Goal: Task Accomplishment & Management: Manage account settings

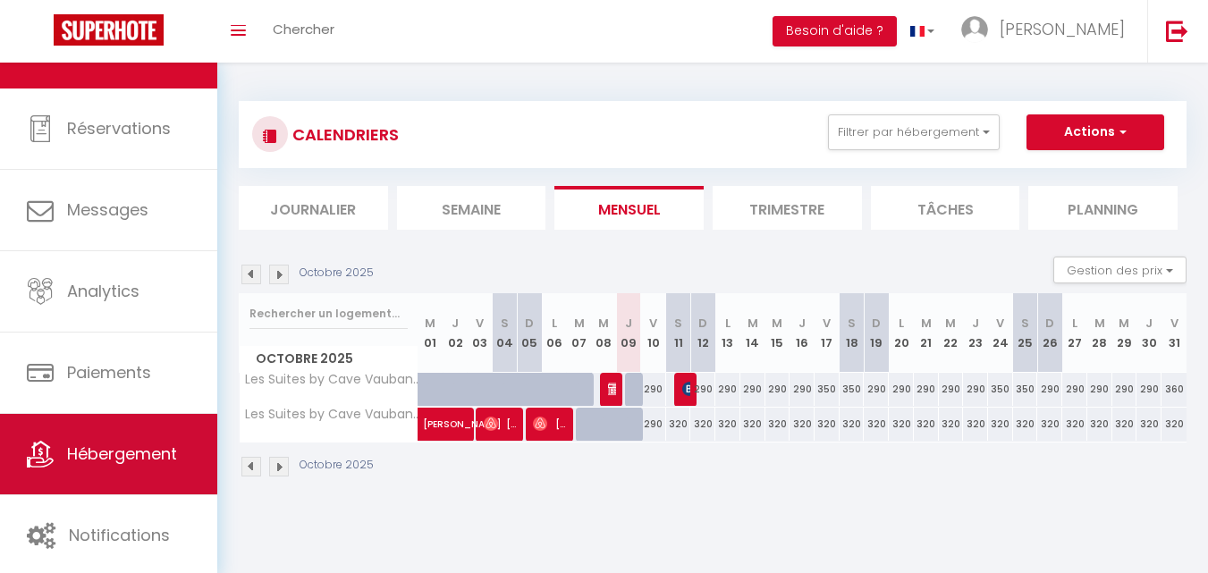
click at [103, 470] on link "Hébergement" at bounding box center [108, 454] width 217 height 80
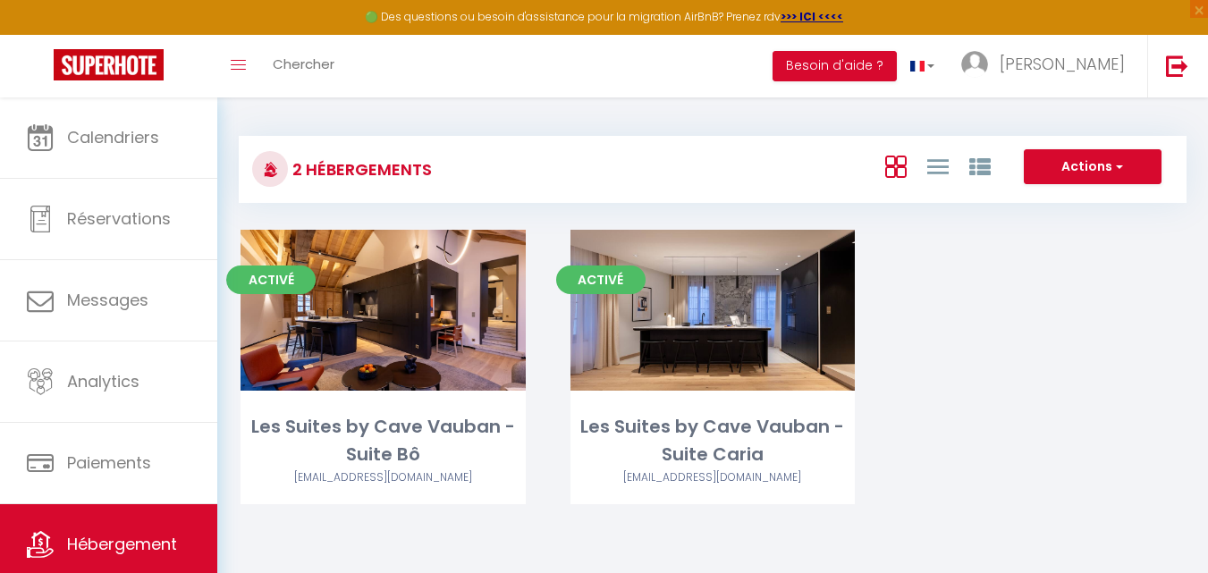
scroll to position [97, 0]
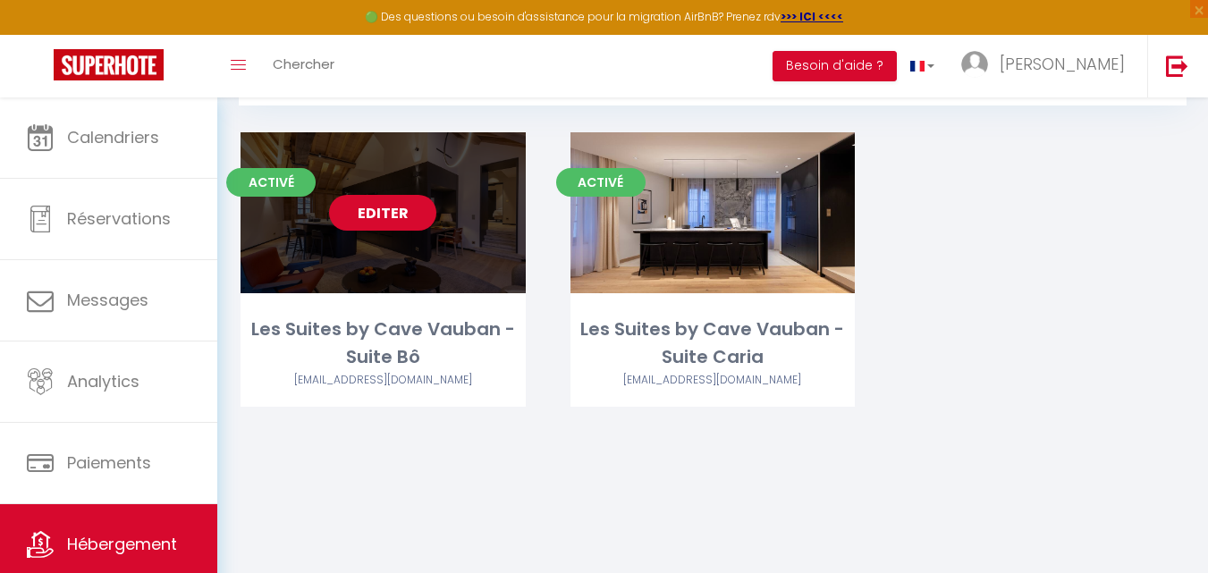
click at [388, 211] on link "Editer" at bounding box center [382, 213] width 107 height 36
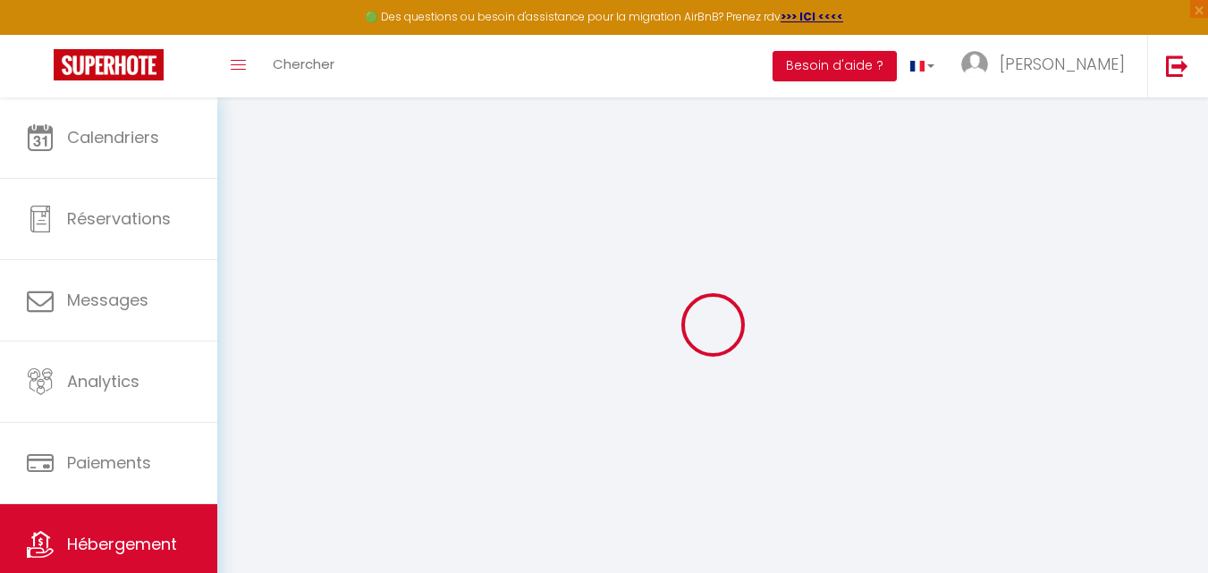
select select
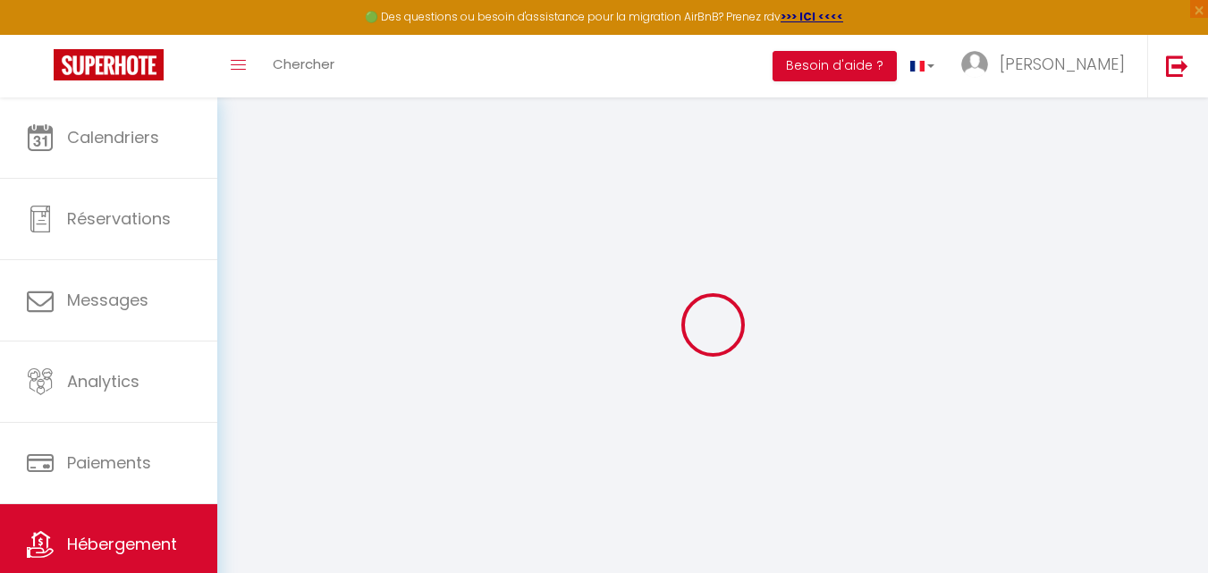
select select
checkbox input "false"
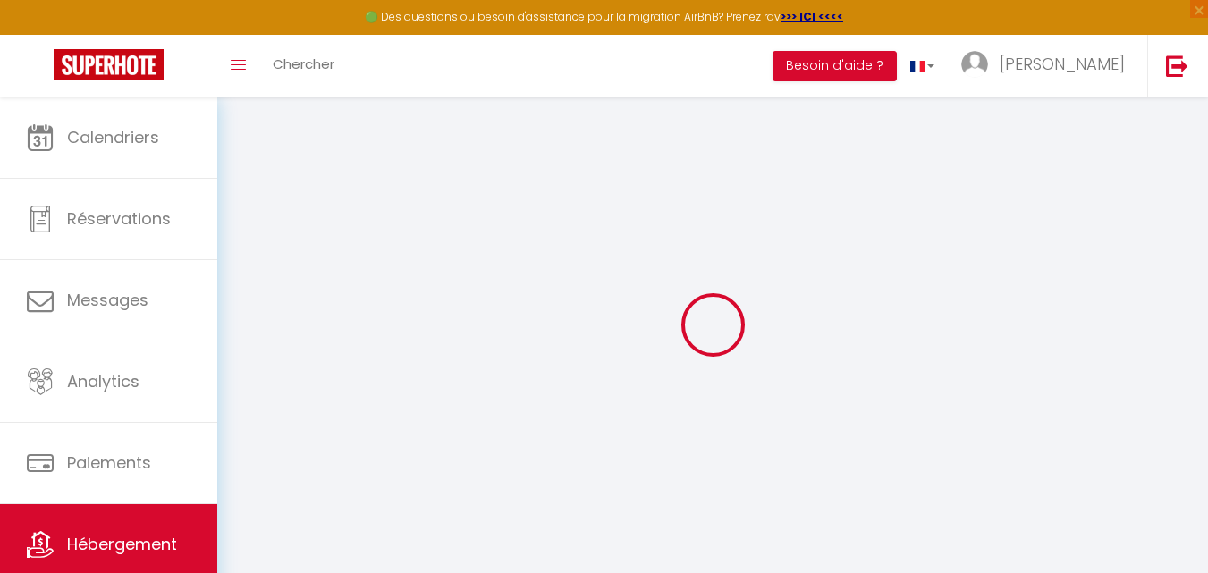
select select
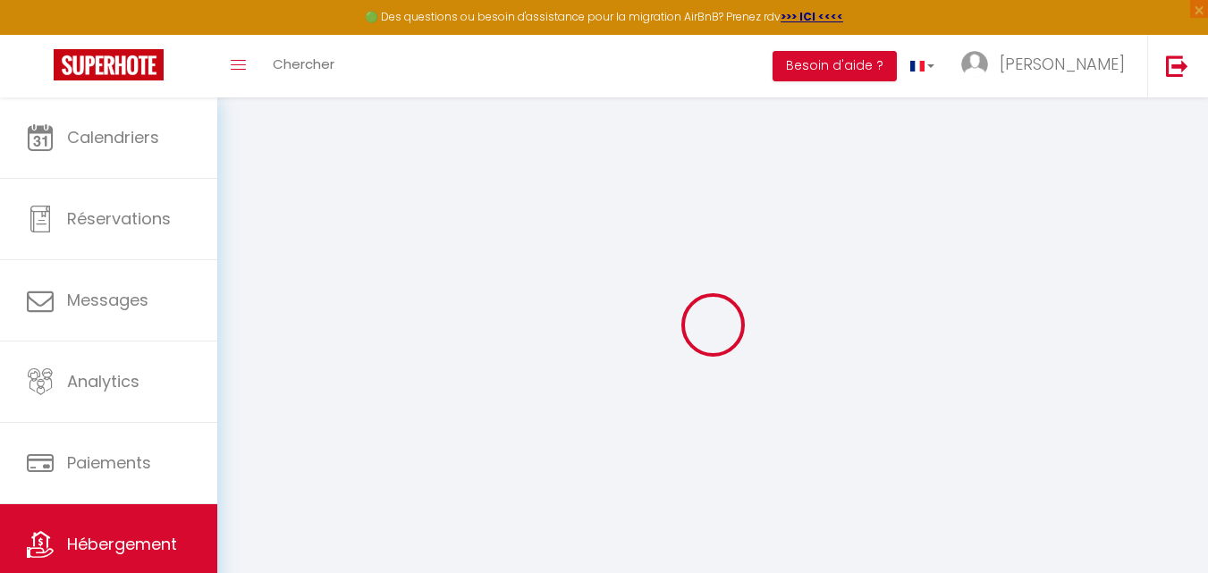
select select
checkbox input "false"
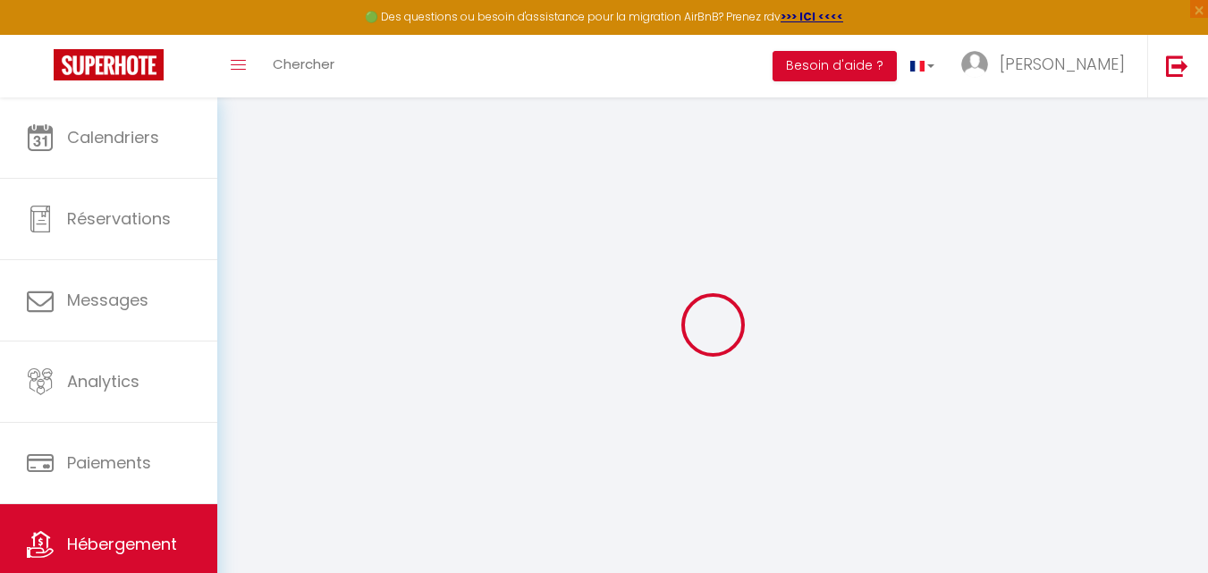
checkbox input "false"
select select
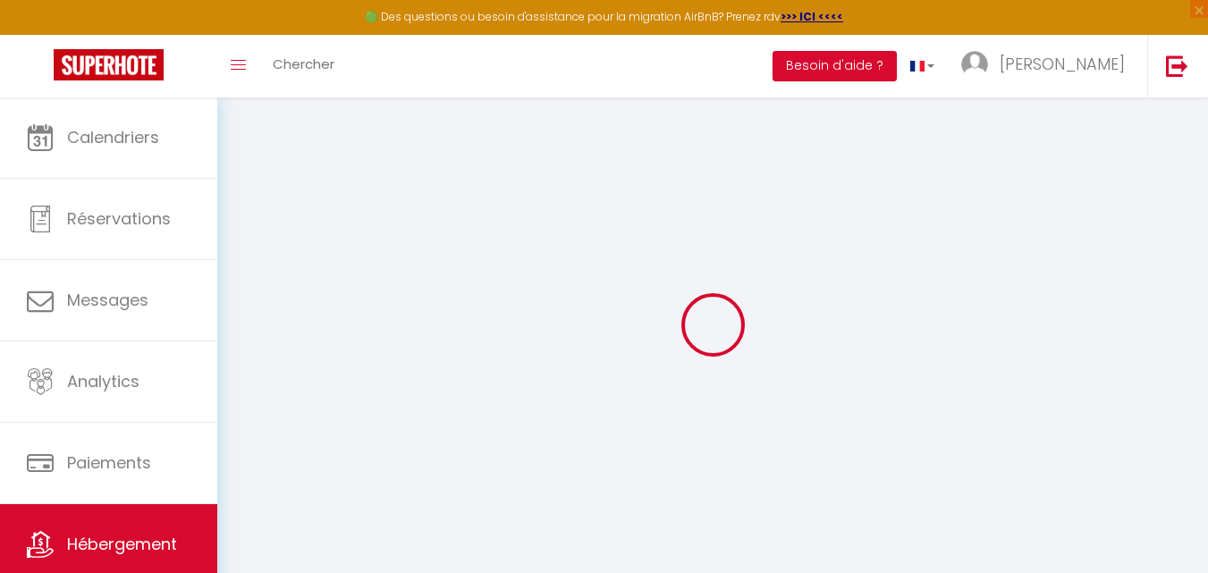
select select
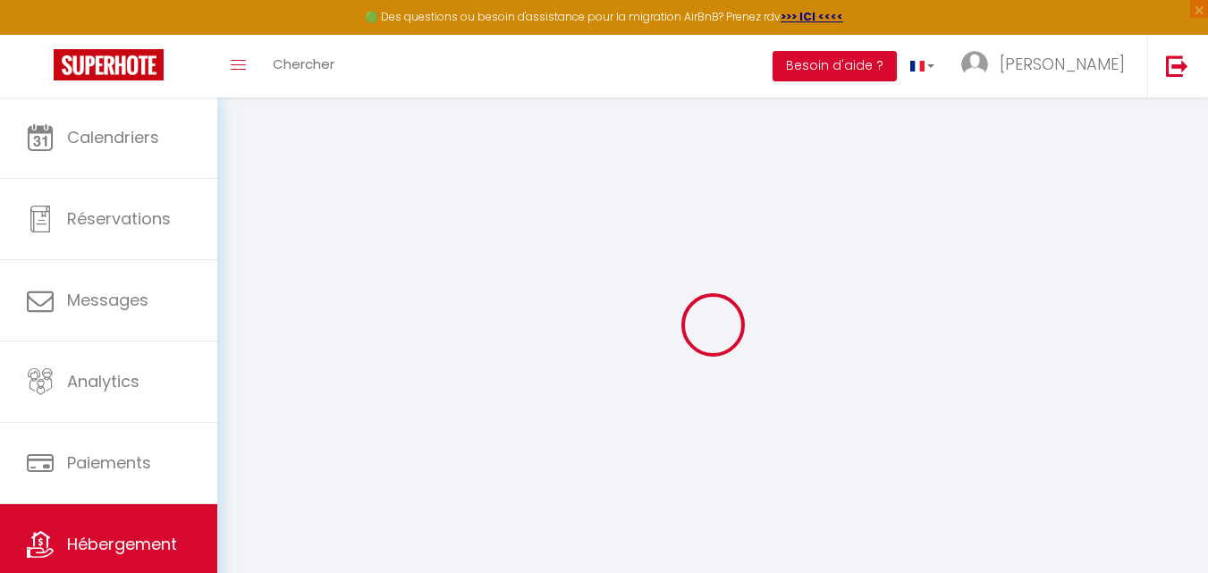
checkbox input "false"
select select
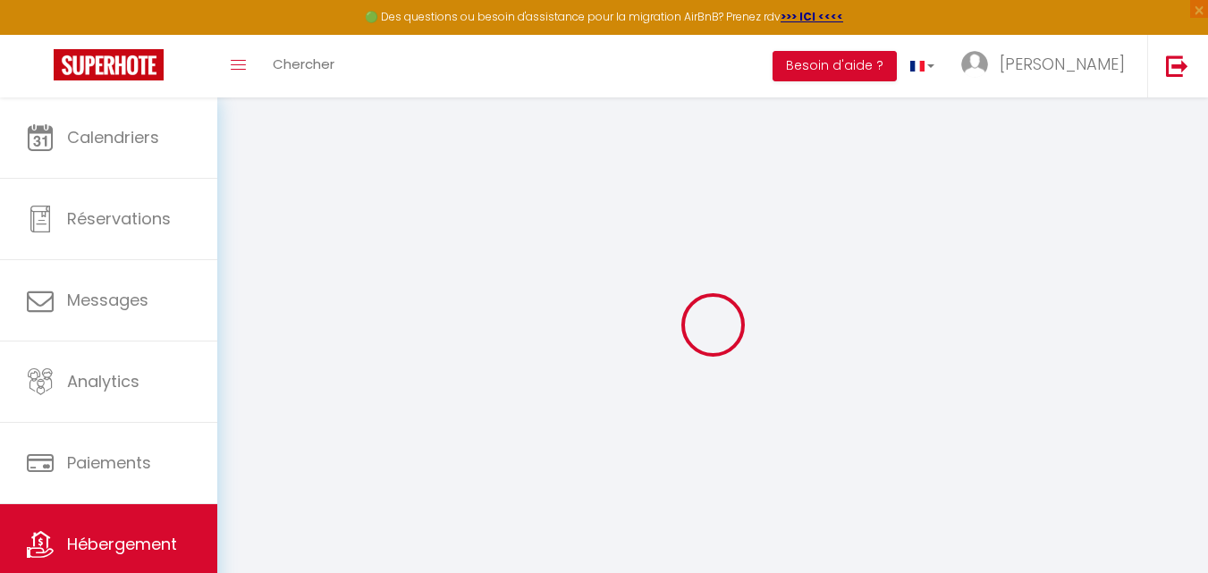
select select
type input "Les Suites by Cave Vauban - Suite Bô"
select select "2"
type input "425"
type input "5.5"
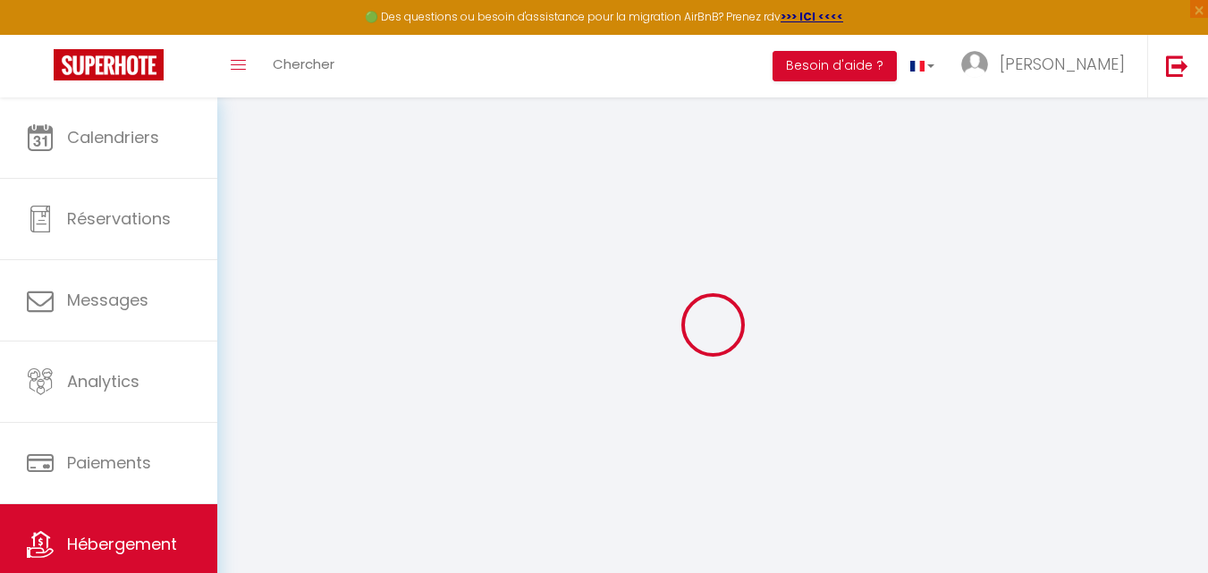
type input "5.28"
type input "10"
select select
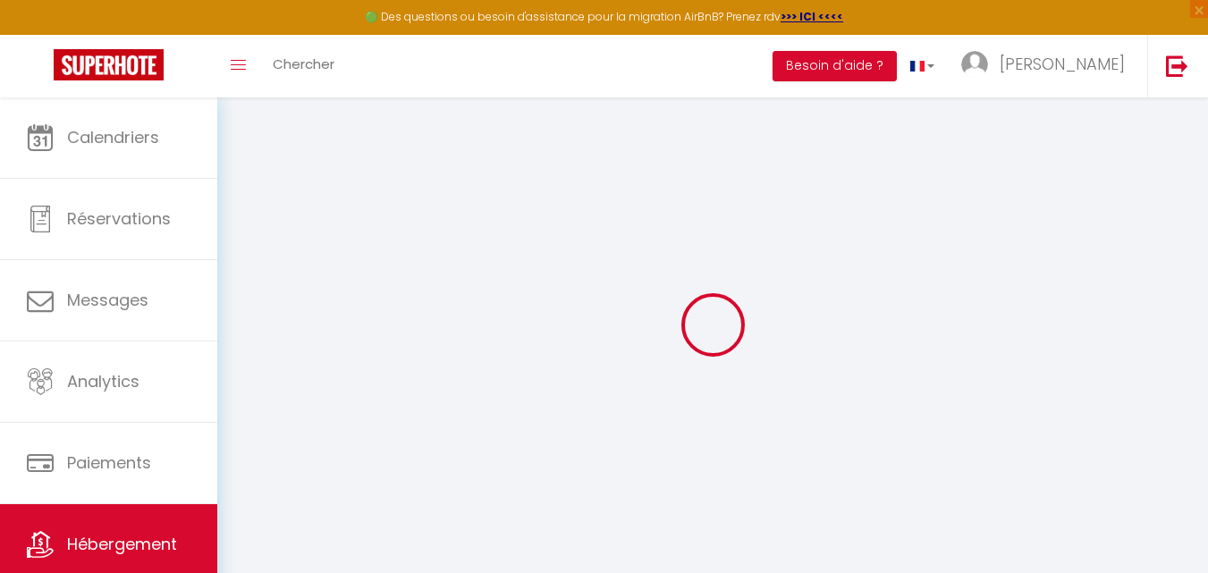
select select
type input "[STREET_ADDRESS]"
type input "21000"
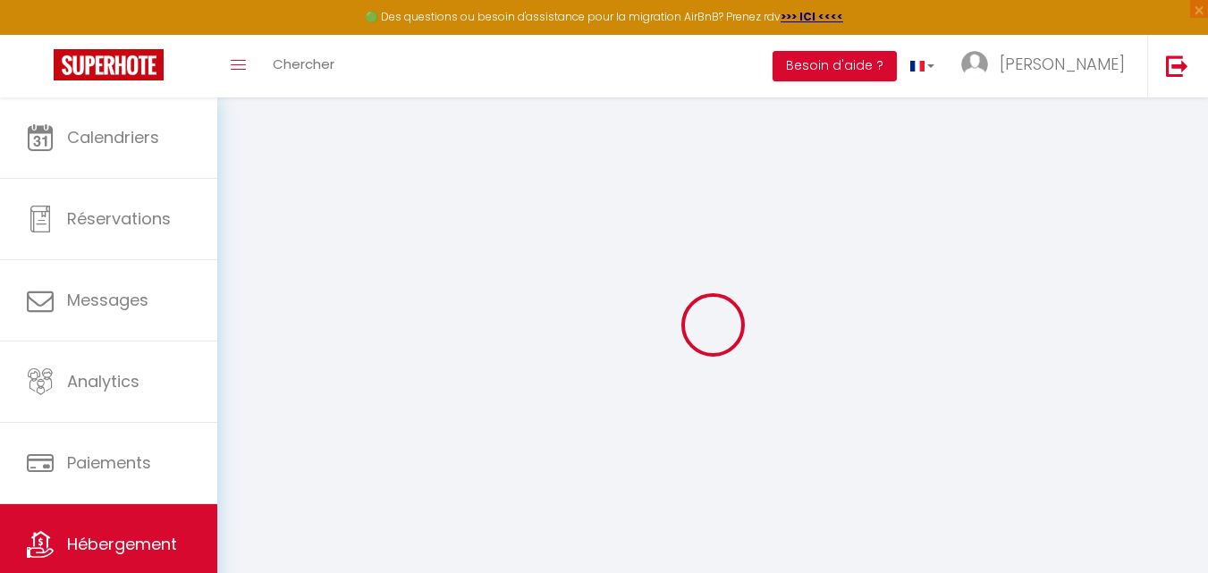
type input "[GEOGRAPHIC_DATA]"
type input "[EMAIL_ADDRESS][DOMAIN_NAME]"
select select "11888"
checkbox input "false"
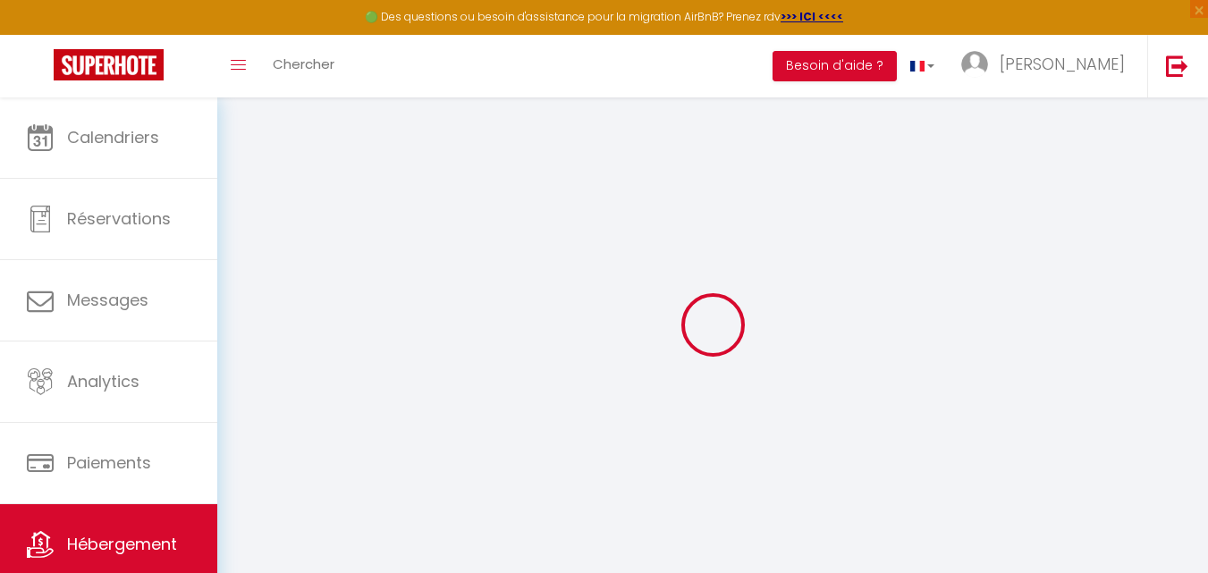
checkbox input "false"
radio input "true"
type input "0"
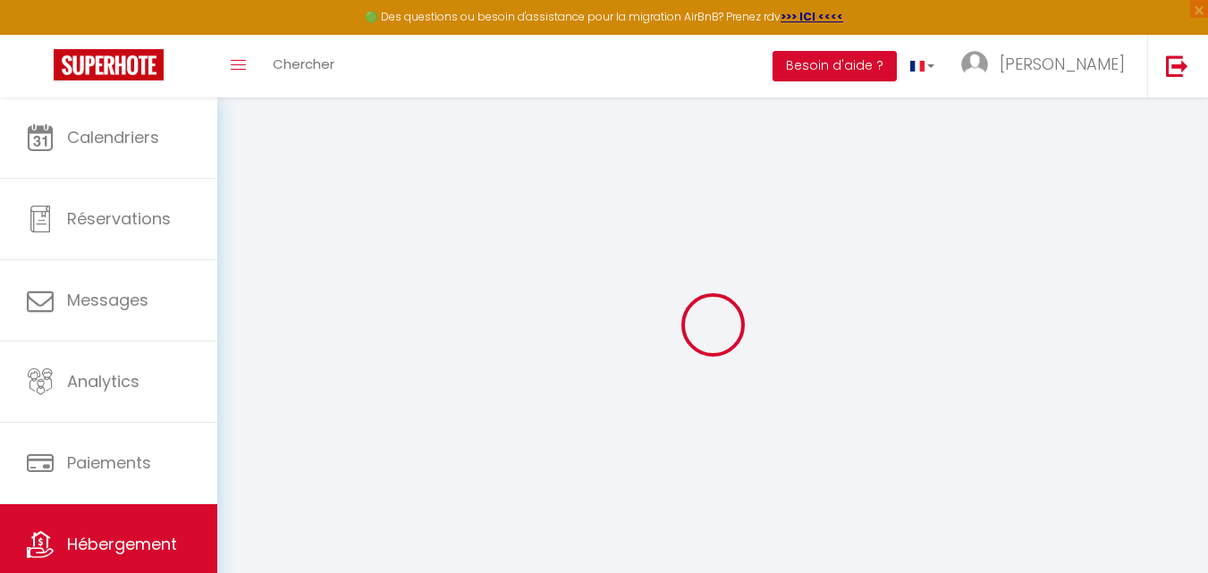
type input "0"
select select
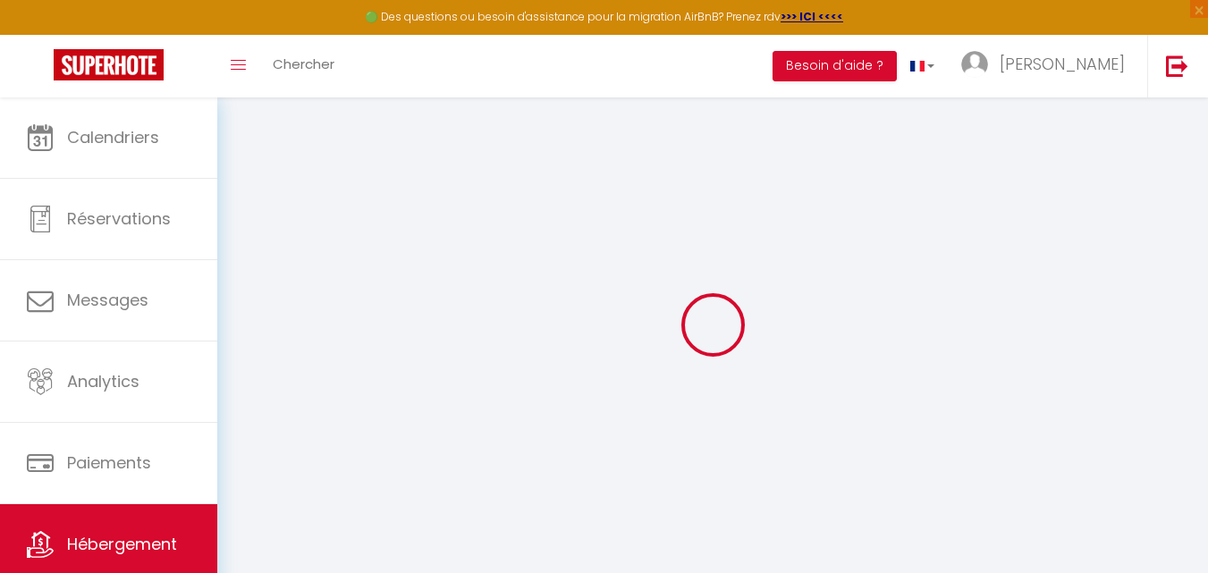
select select
checkbox input "false"
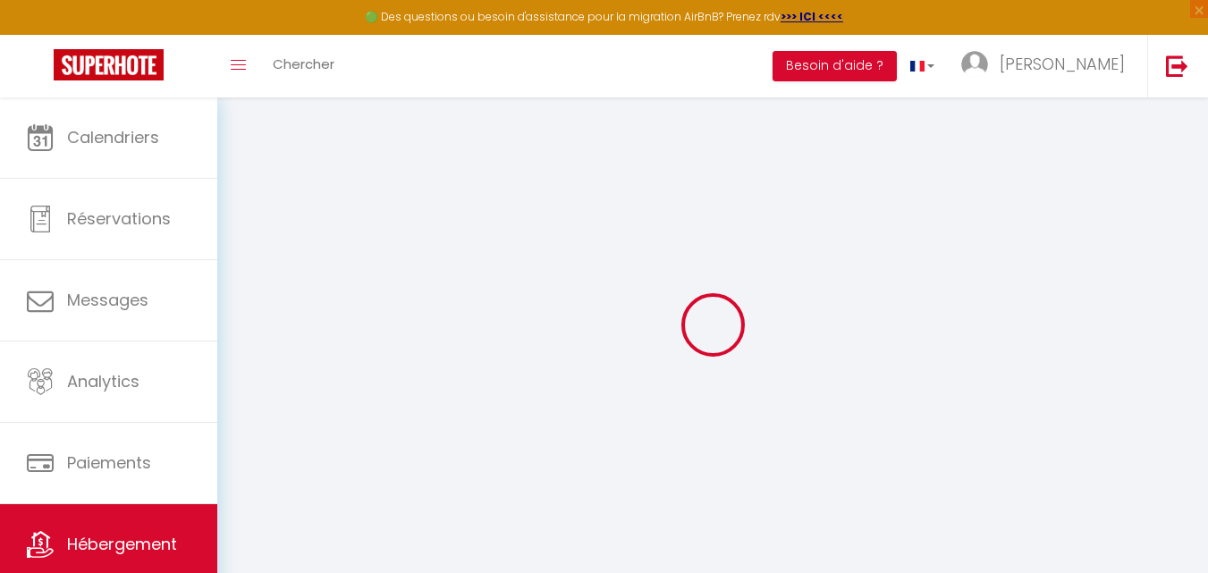
checkbox input "false"
select select
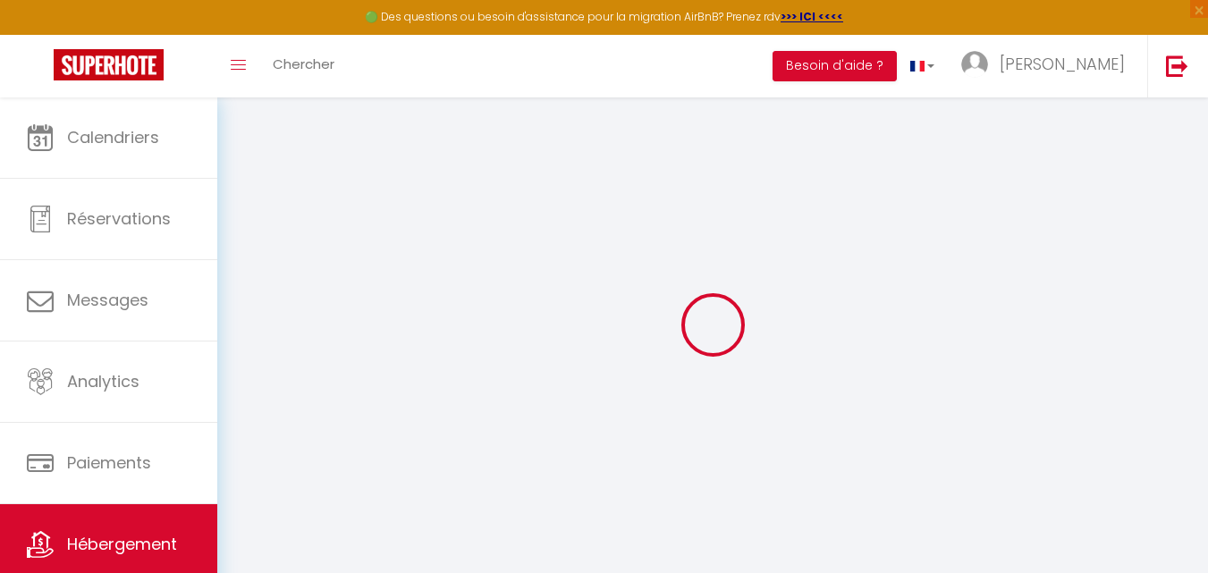
select select
checkbox input "false"
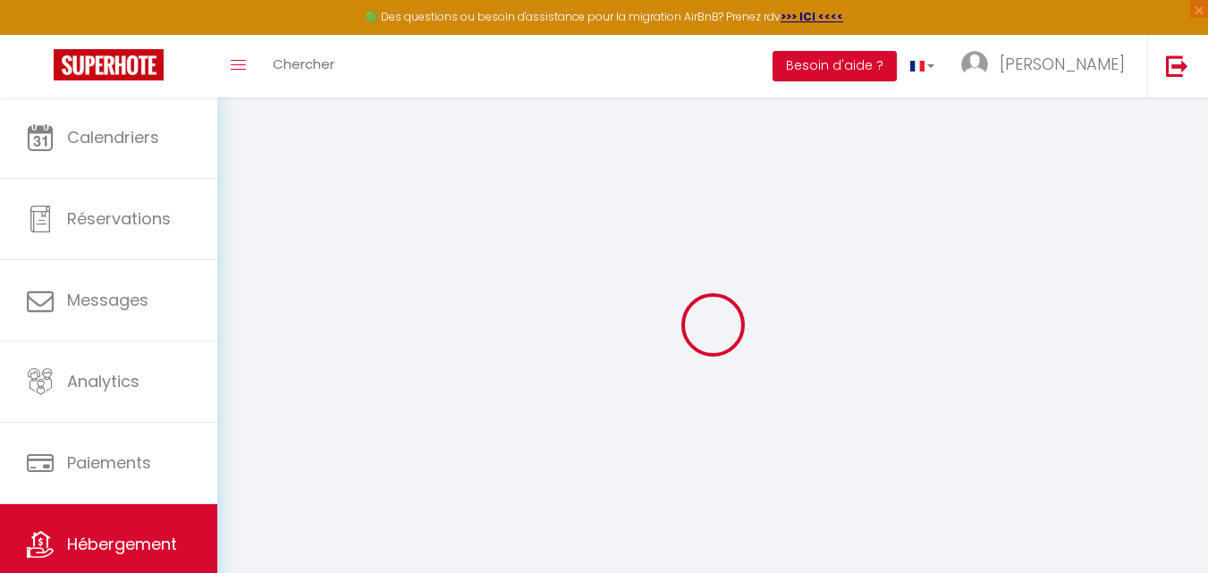
checkbox input "false"
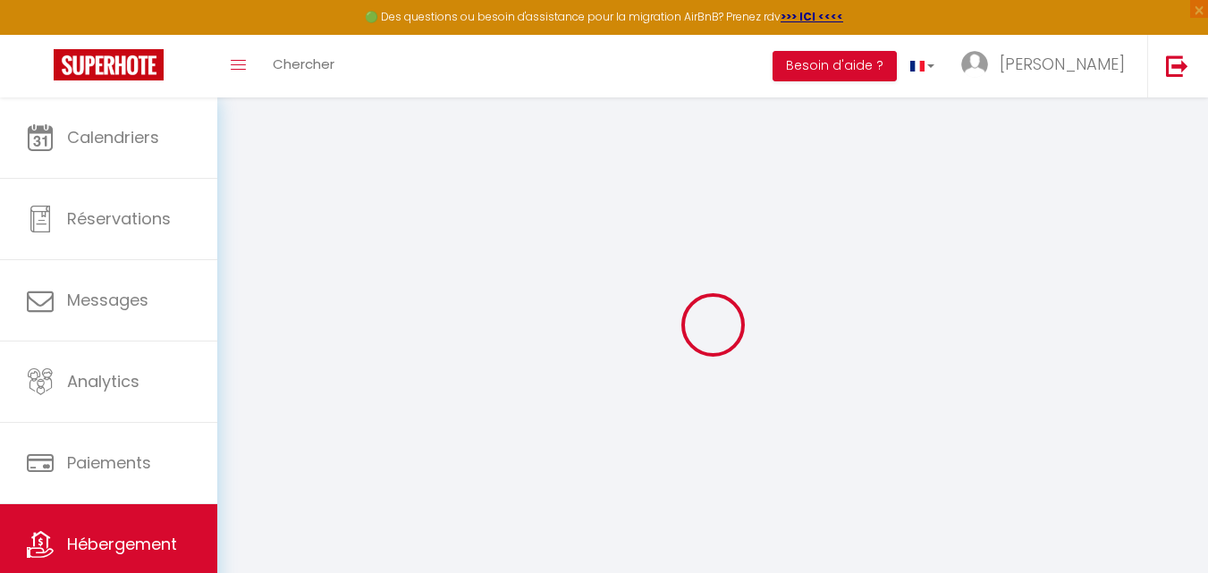
checkbox input "false"
select select "16:00"
select select
select select "11:00"
select select "30"
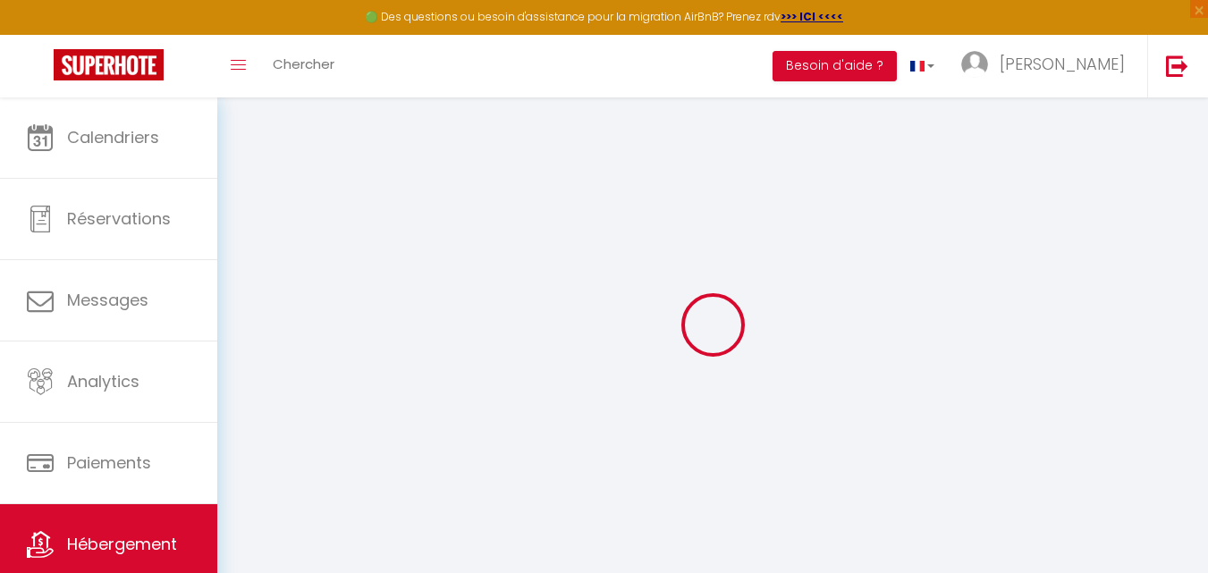
select select "120"
select select "01:00"
select select
checkbox input "false"
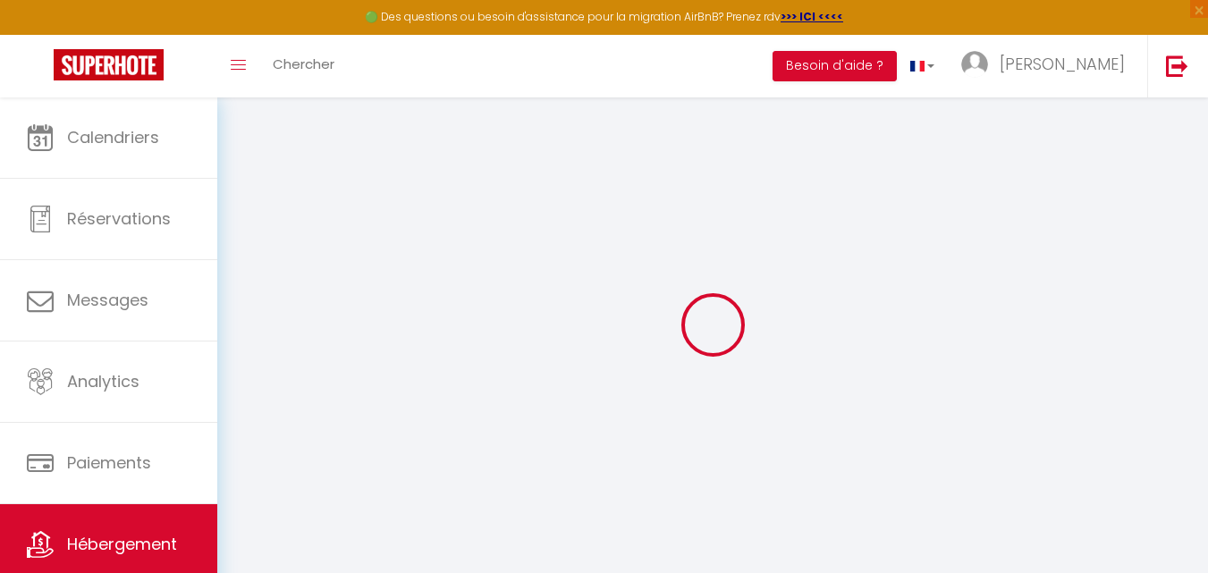
checkbox input "false"
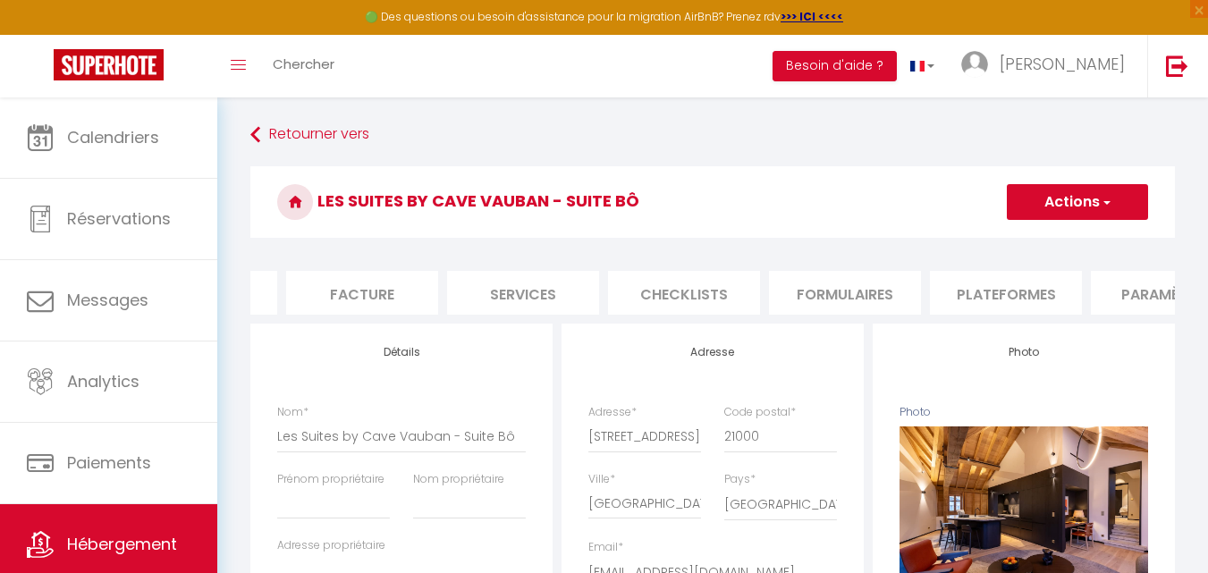
scroll to position [0, 322]
click at [965, 295] on li "Plateformes" at bounding box center [970, 293] width 152 height 44
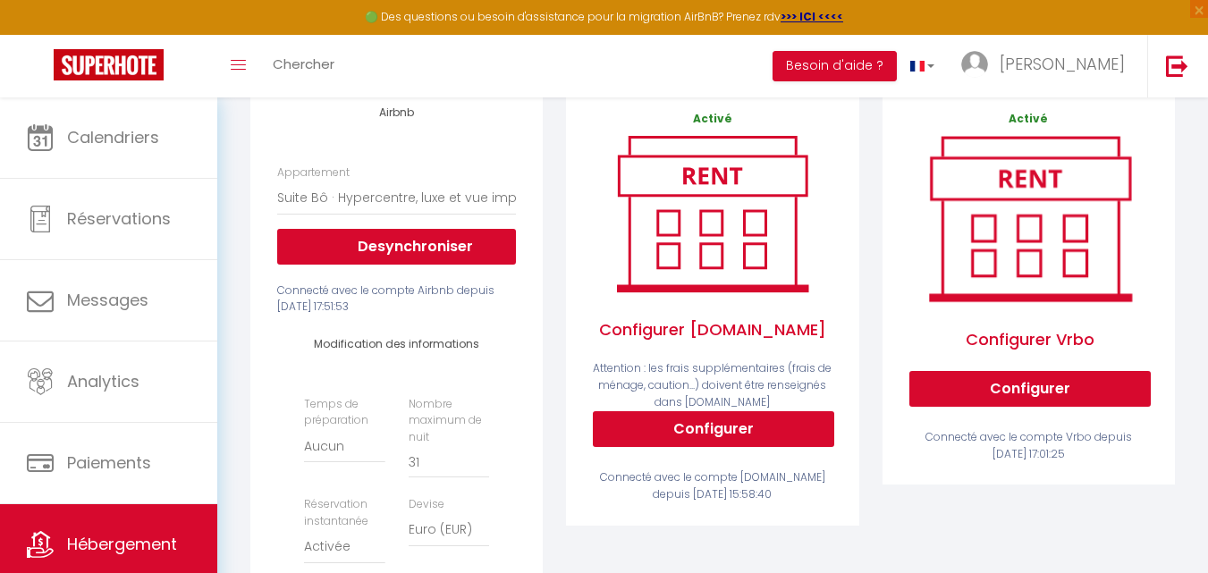
scroll to position [228, 0]
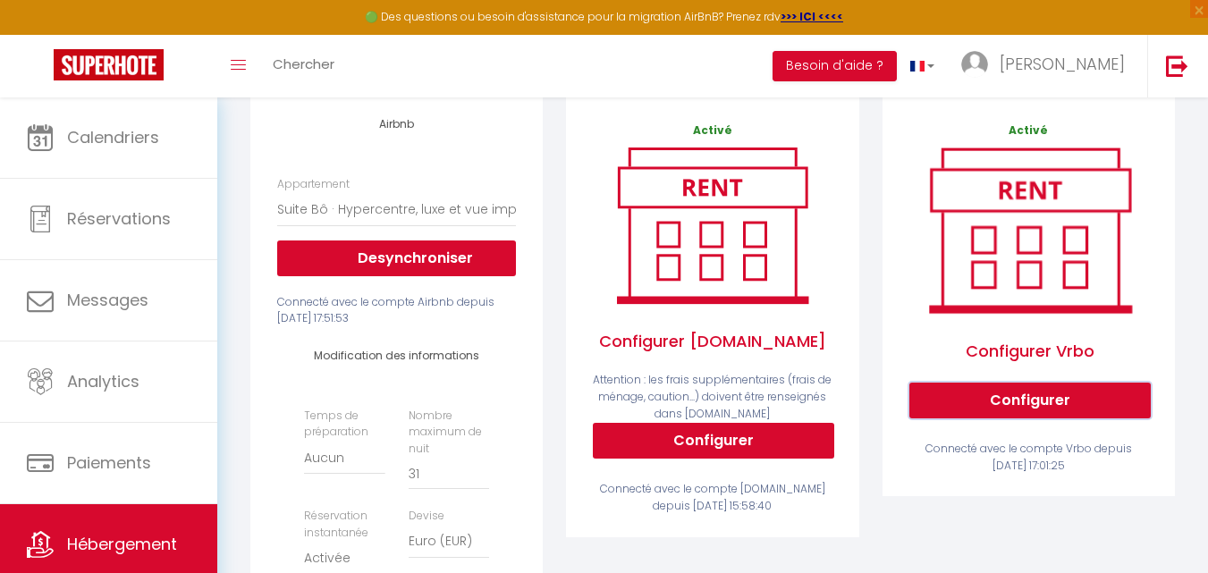
click at [1030, 412] on button "Configurer" at bounding box center [1029, 401] width 241 height 36
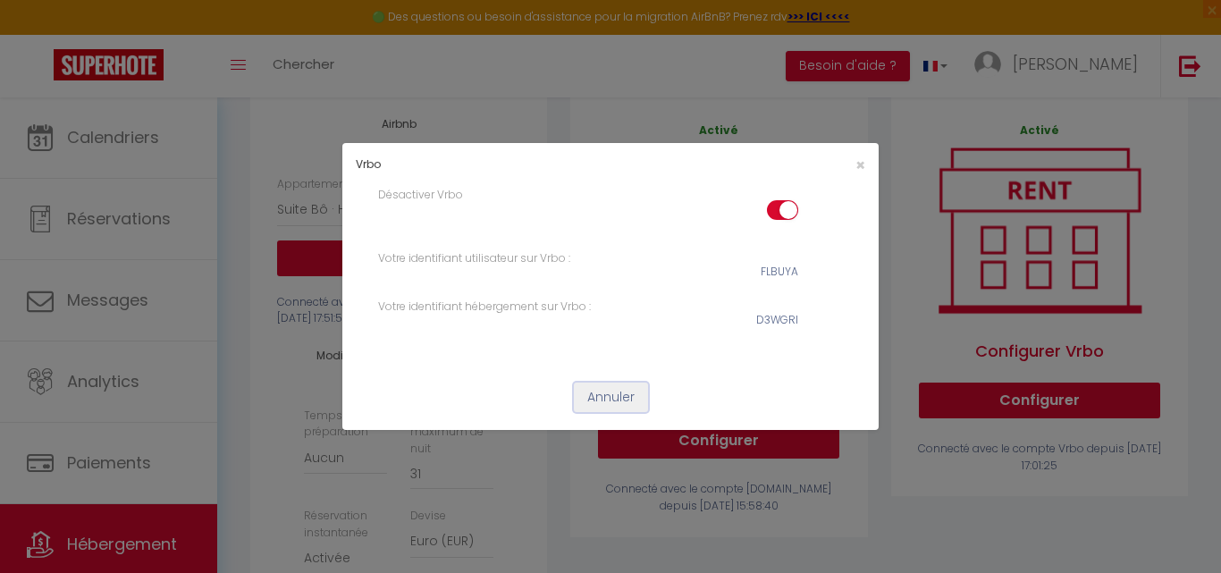
click at [602, 392] on button "Annuler" at bounding box center [611, 398] width 74 height 30
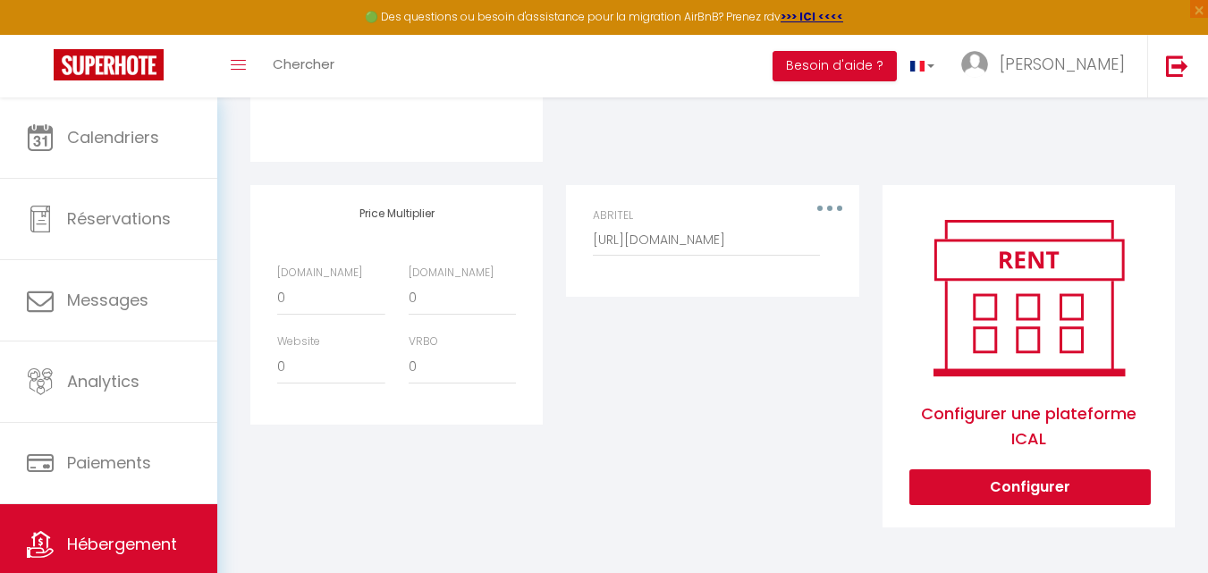
scroll to position [862, 0]
click at [834, 207] on div "ABRITEL http://www.abritel.fr/icalendar/8f5a831fca6b4b93a36d0a607d7615da.ics?no…" at bounding box center [712, 240] width 262 height 67
click at [822, 207] on div "ABRITEL http://www.abritel.fr/icalendar/8f5a831fca6b4b93a36d0a607d7615da.ics?no…" at bounding box center [712, 231] width 239 height 49
click at [829, 205] on button "button" at bounding box center [829, 208] width 50 height 29
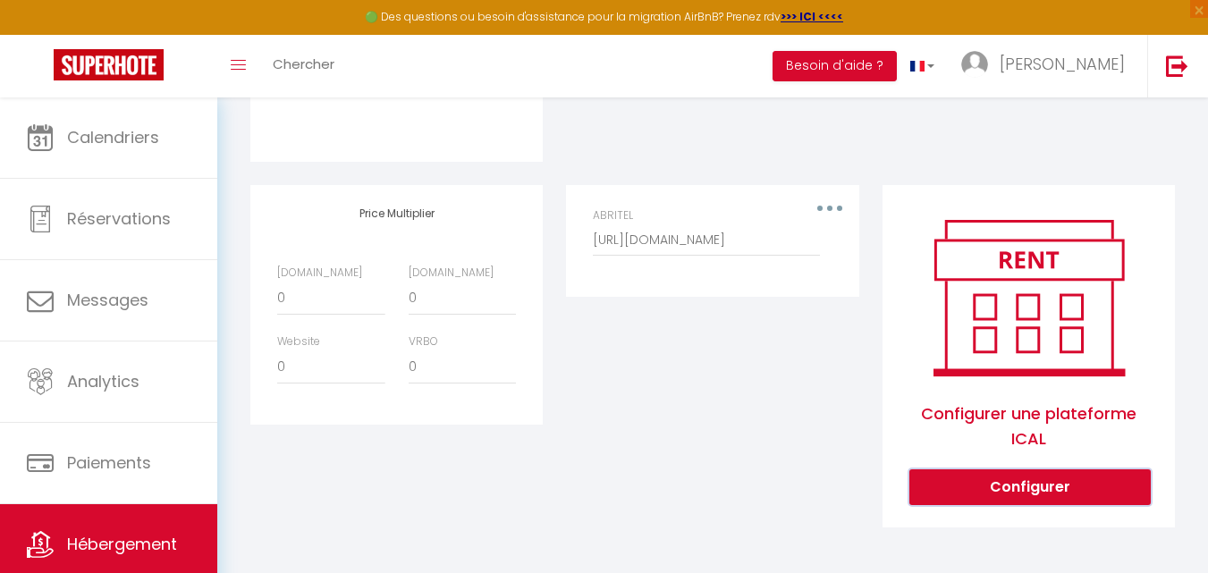
click at [1043, 490] on button "Configurer" at bounding box center [1029, 487] width 241 height 36
select select "1"
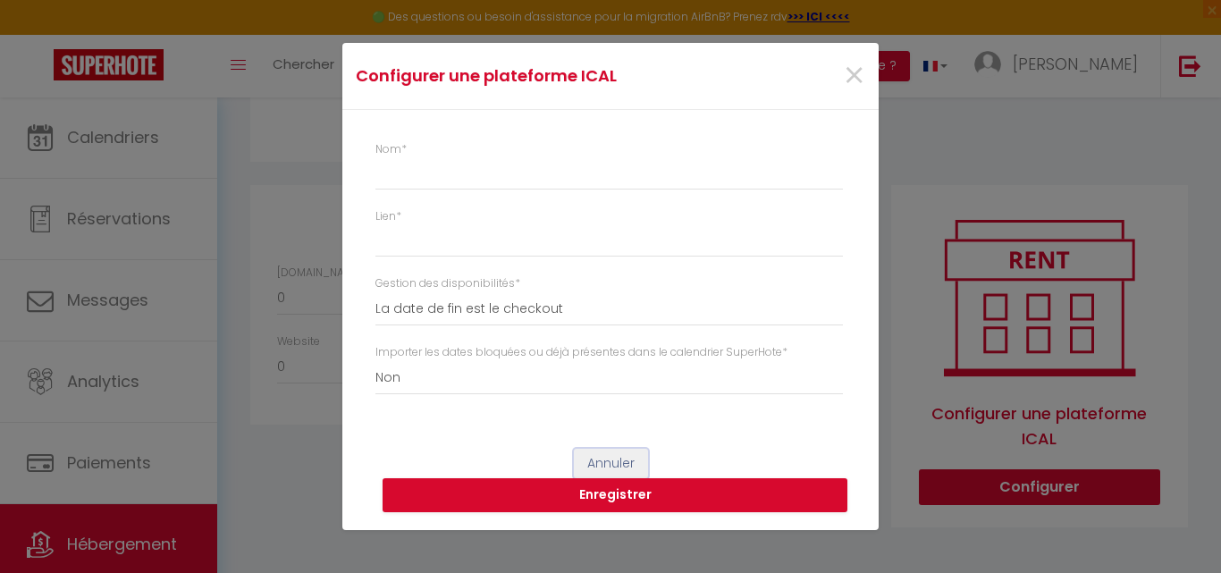
click at [604, 456] on button "Annuler" at bounding box center [611, 464] width 74 height 30
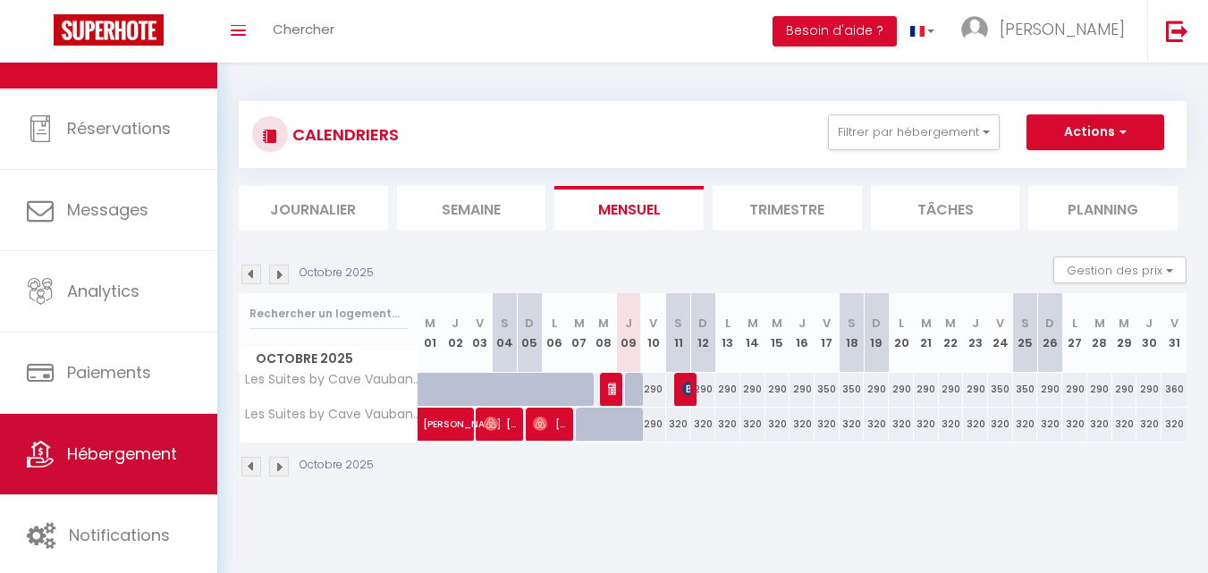
click at [123, 460] on span "Hébergement" at bounding box center [122, 453] width 110 height 22
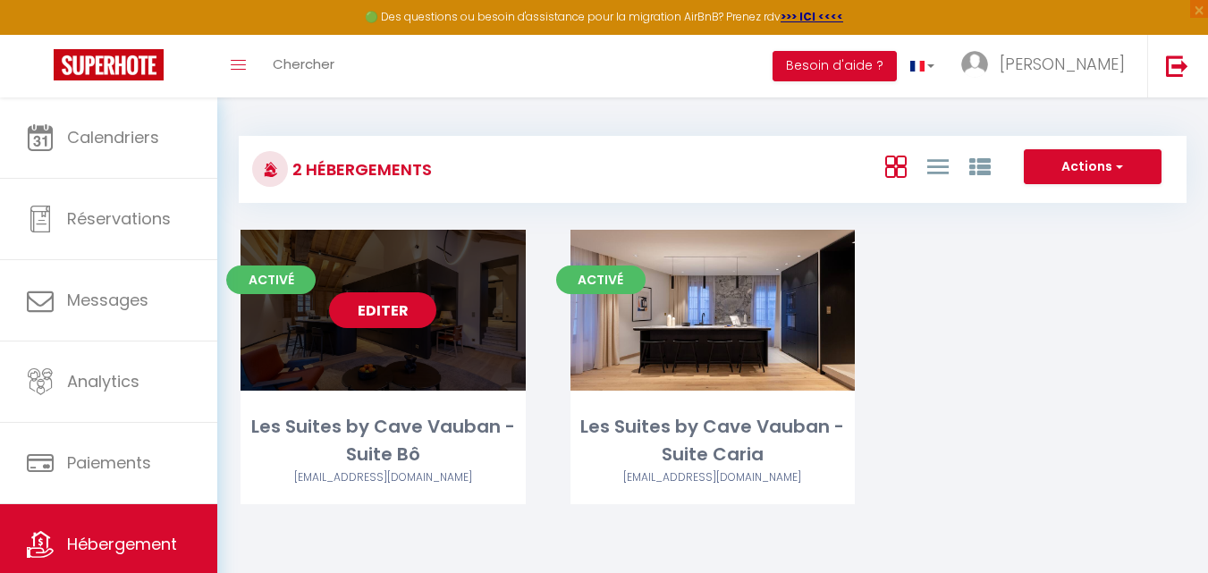
click at [425, 314] on link "Editer" at bounding box center [382, 310] width 107 height 36
select select "3"
select select "2"
select select "1"
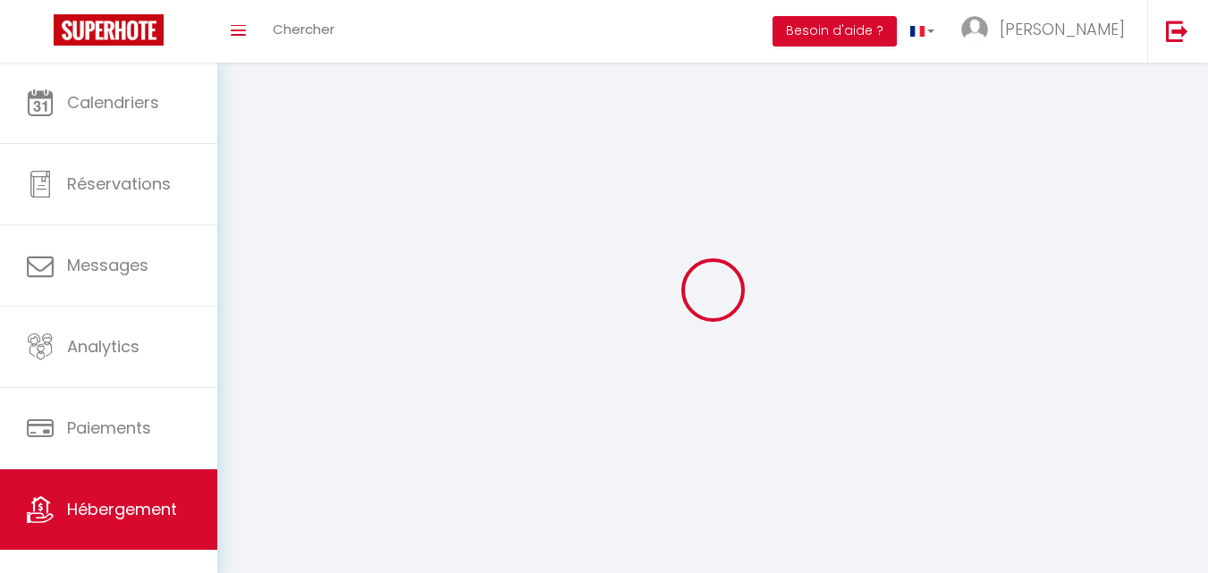
select select
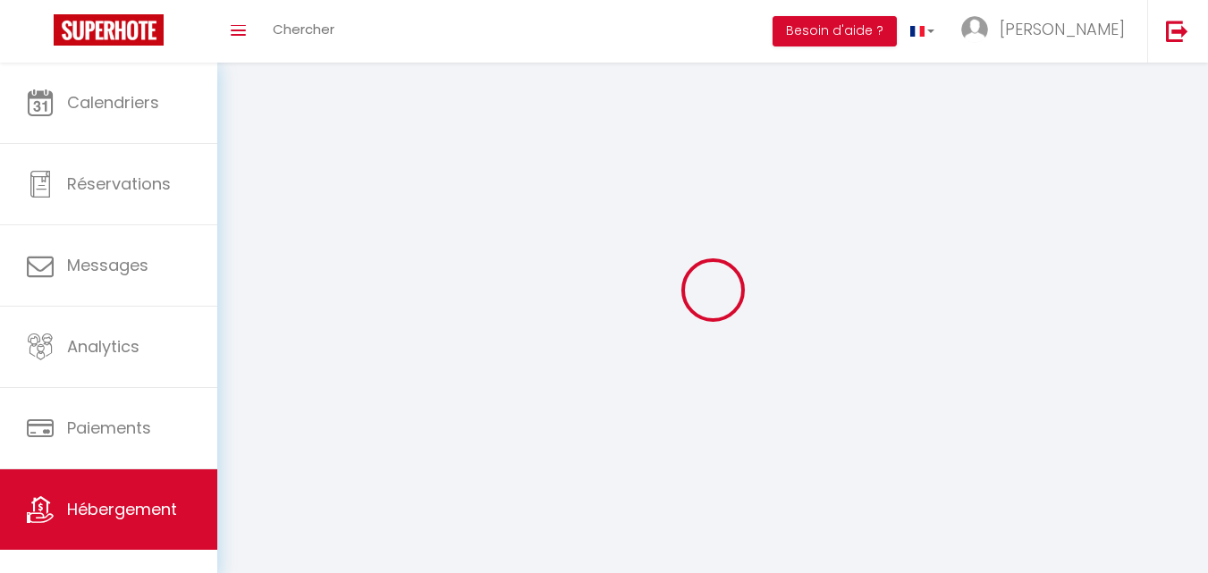
checkbox input "false"
select select
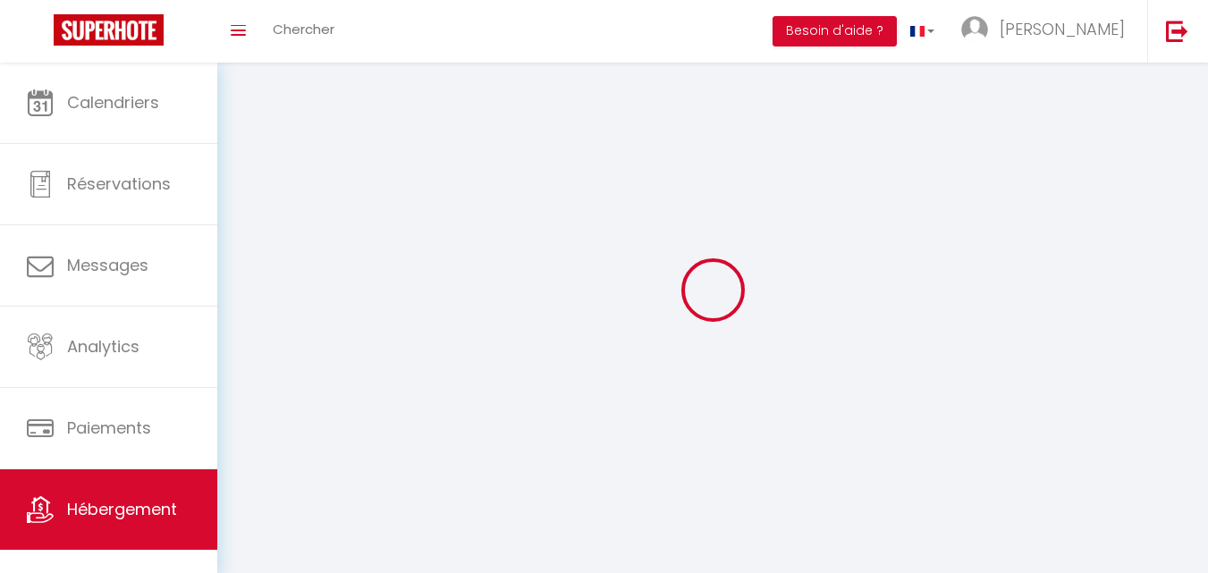
select select
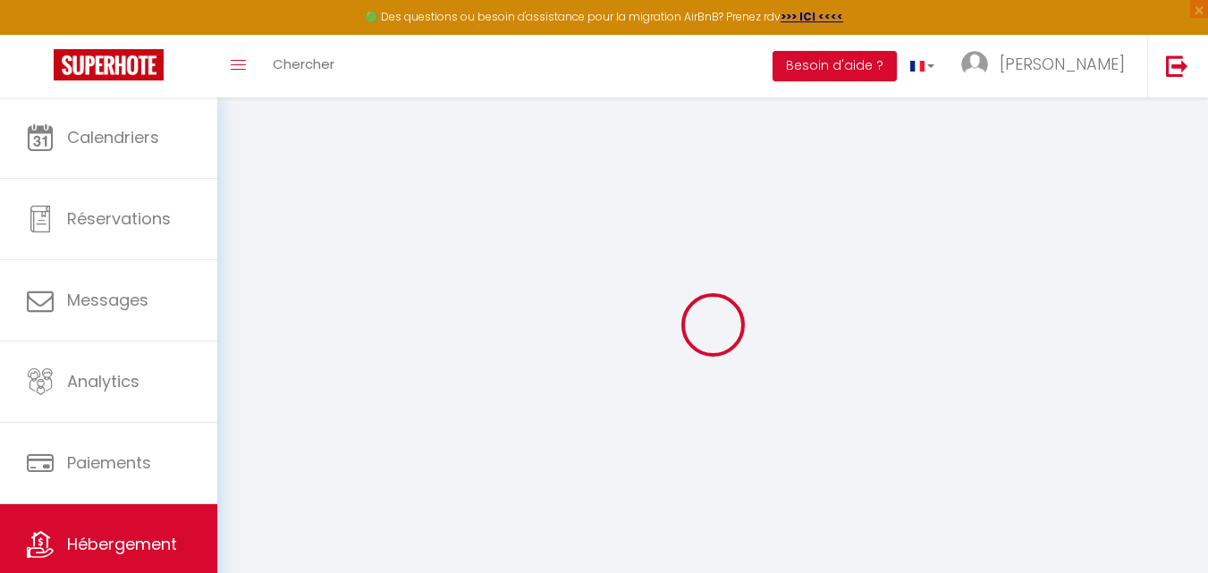
type textarea "La Suite Bô"
type textarea "Les Suites by Cave Vauban - Suite Bô"
type textarea "Nichée dans un bâtiment historique entièrement repensée par un architecte, la S…"
type textarea "La Suite Bô, 80m² d'élégance à [GEOGRAPHIC_DATA] : luxe, charme et vue sur la P…"
type input "47.3209231"
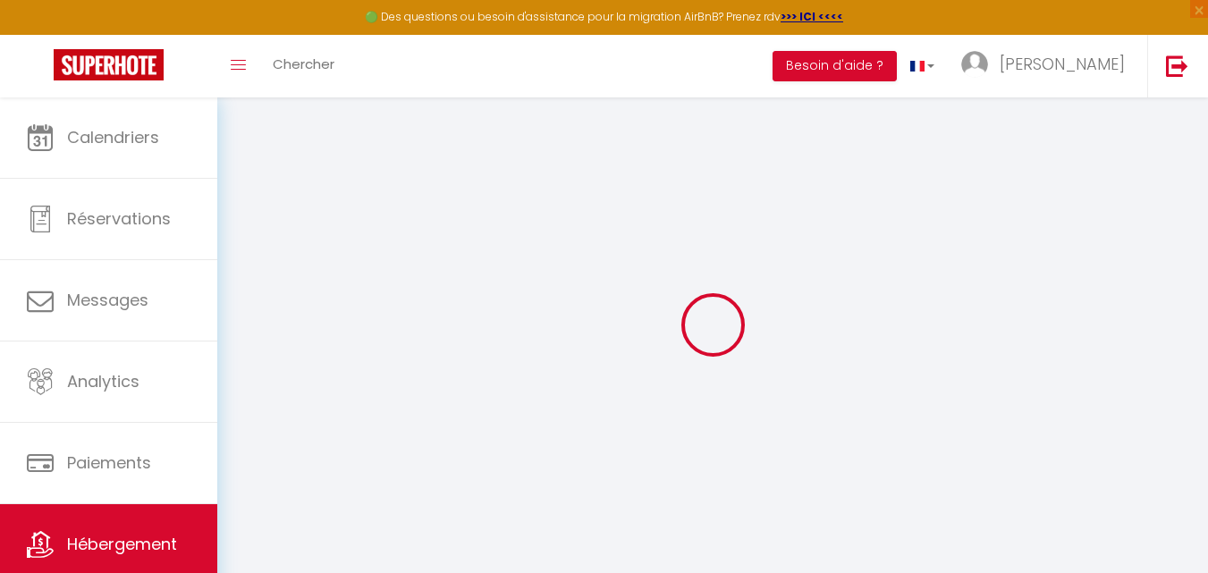
type input "5.0414634"
checkbox input "true"
type input "Suite Bô"
select select "RELAXED"
select select "16:00"
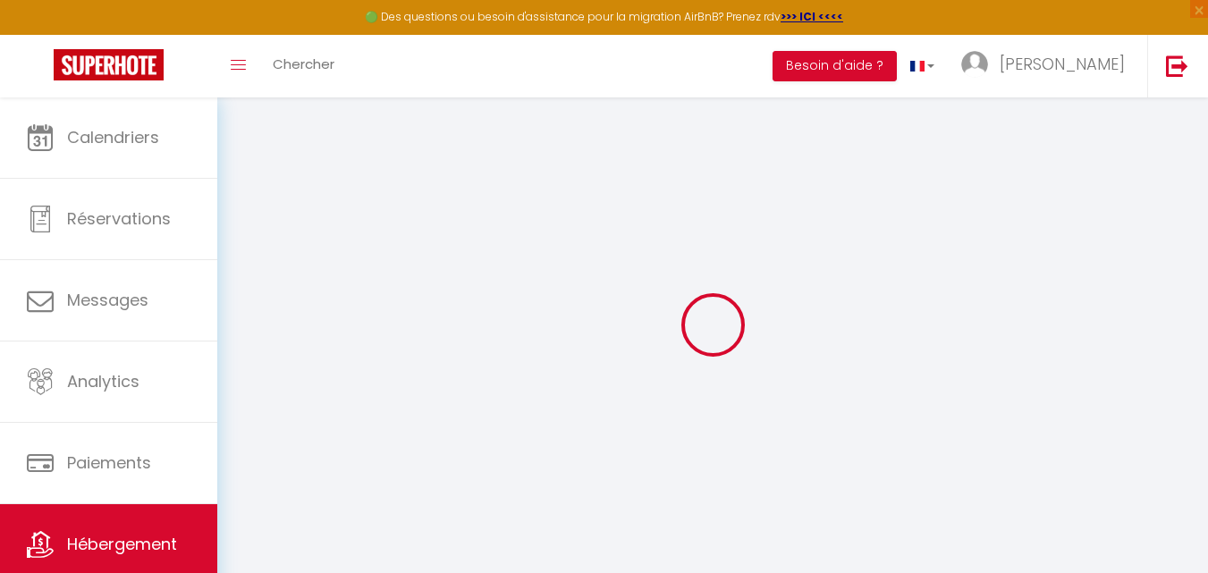
select select "11:00"
type input "Les Suites by Cave Vauban"
type input "2"
checkbox input "false"
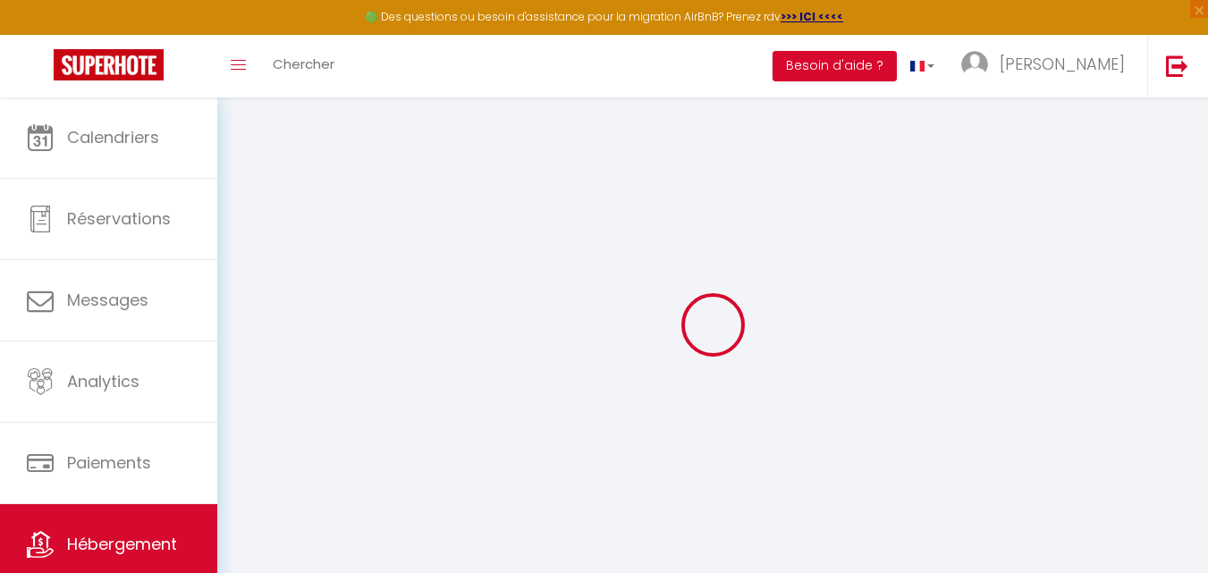
checkbox input "false"
select select "50"
select select "46"
select select
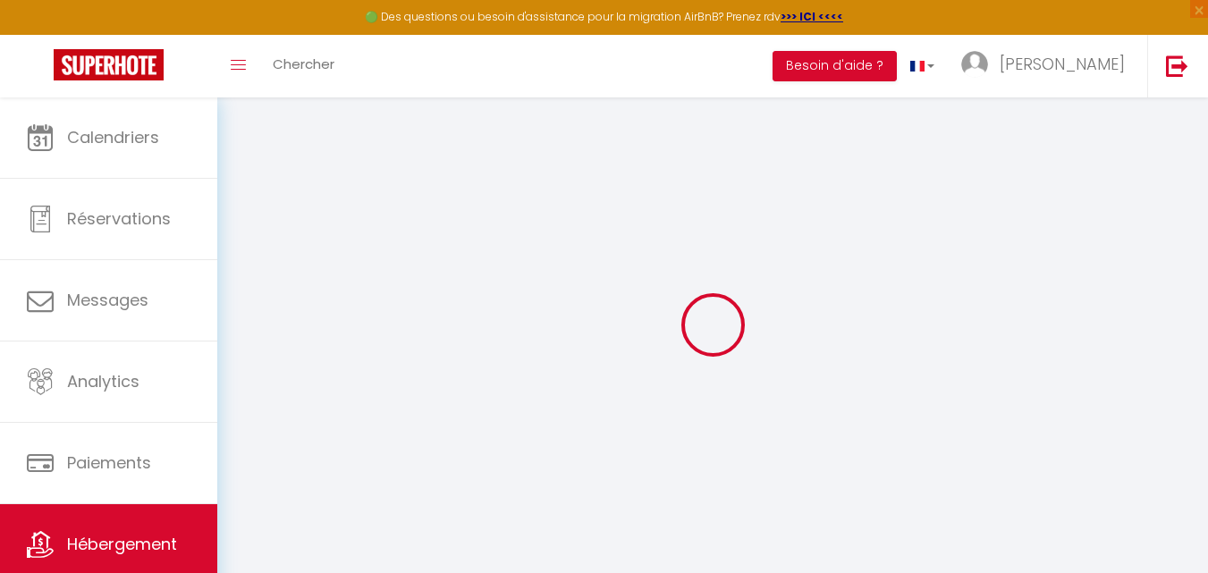
select select
select select "126"
select select
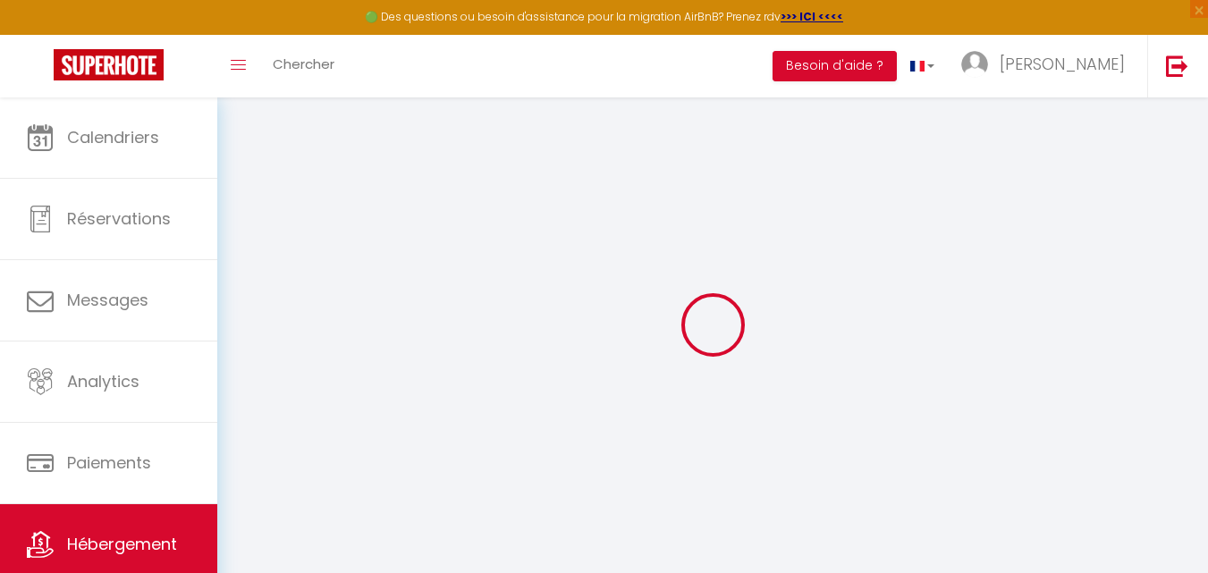
select select "155"
select select "93"
select select "69"
select select
select select "3"
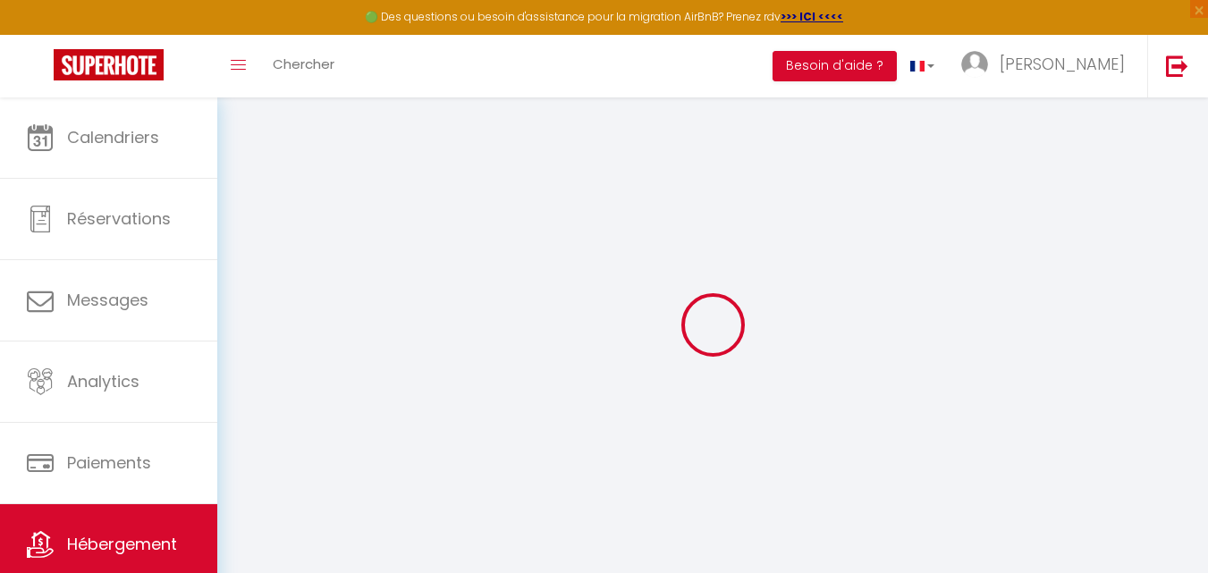
select select
select select "195"
select select "16:00"
select select
select select "11:00"
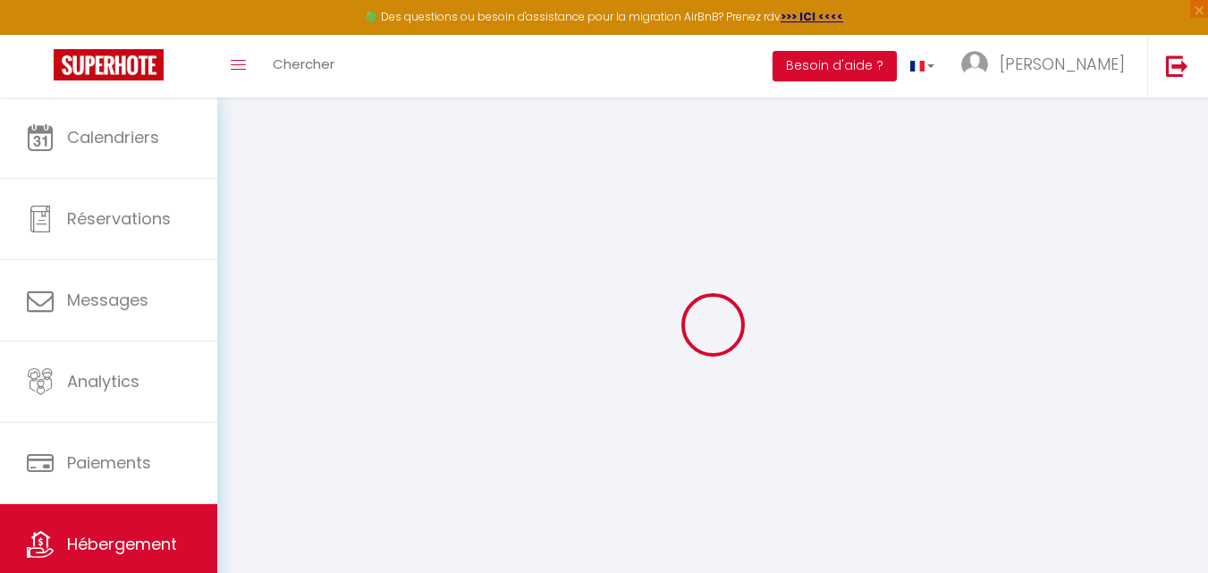
select select "30"
select select "120"
select select "01:00"
select select
checkbox input "false"
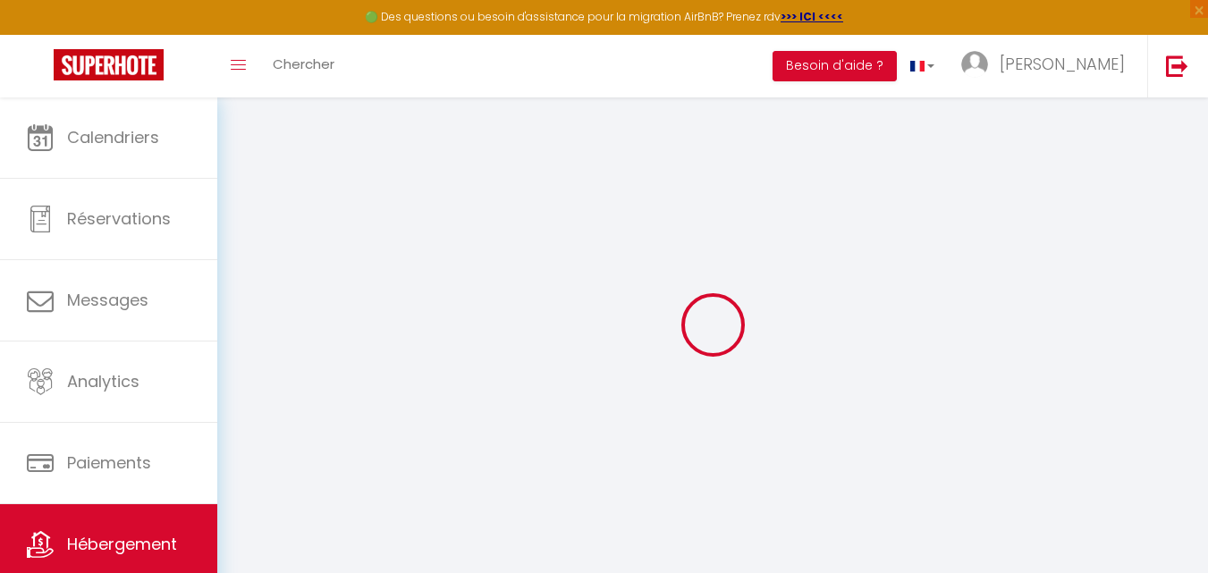
checkbox input "false"
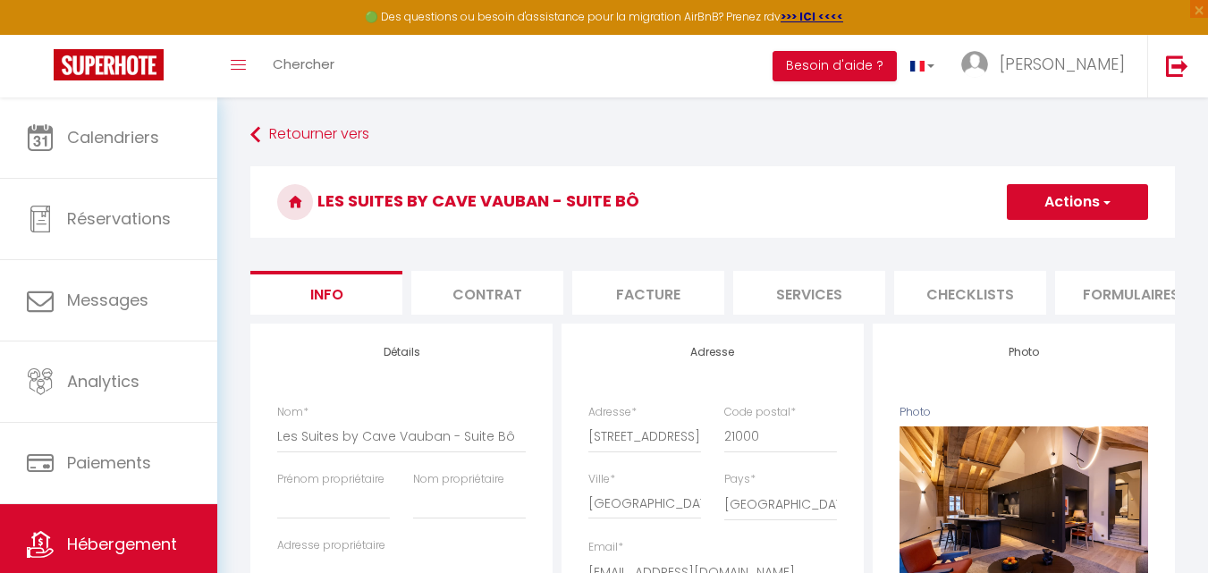
scroll to position [0, 809]
click at [809, 295] on li "Vrbo" at bounding box center [805, 293] width 152 height 44
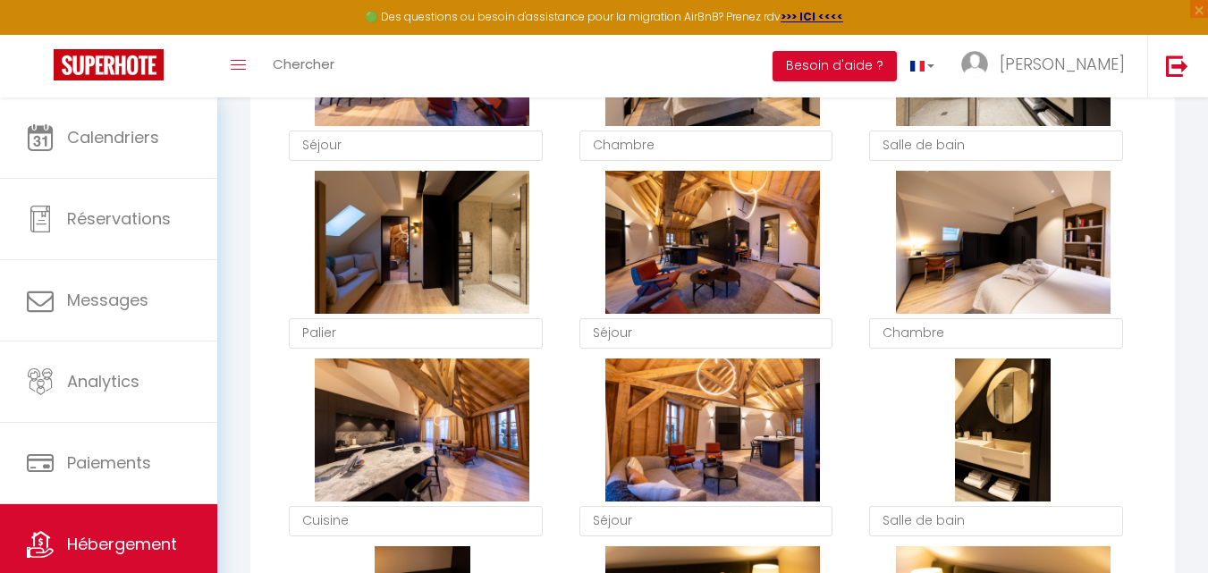
scroll to position [31, 0]
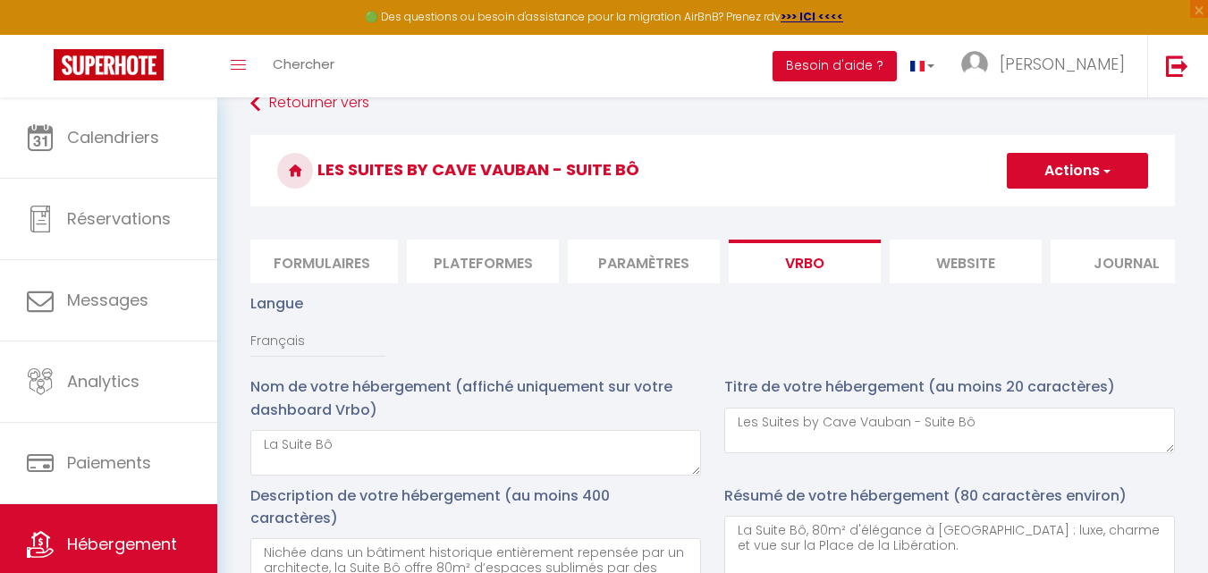
click at [480, 260] on li "Plateformes" at bounding box center [483, 262] width 152 height 44
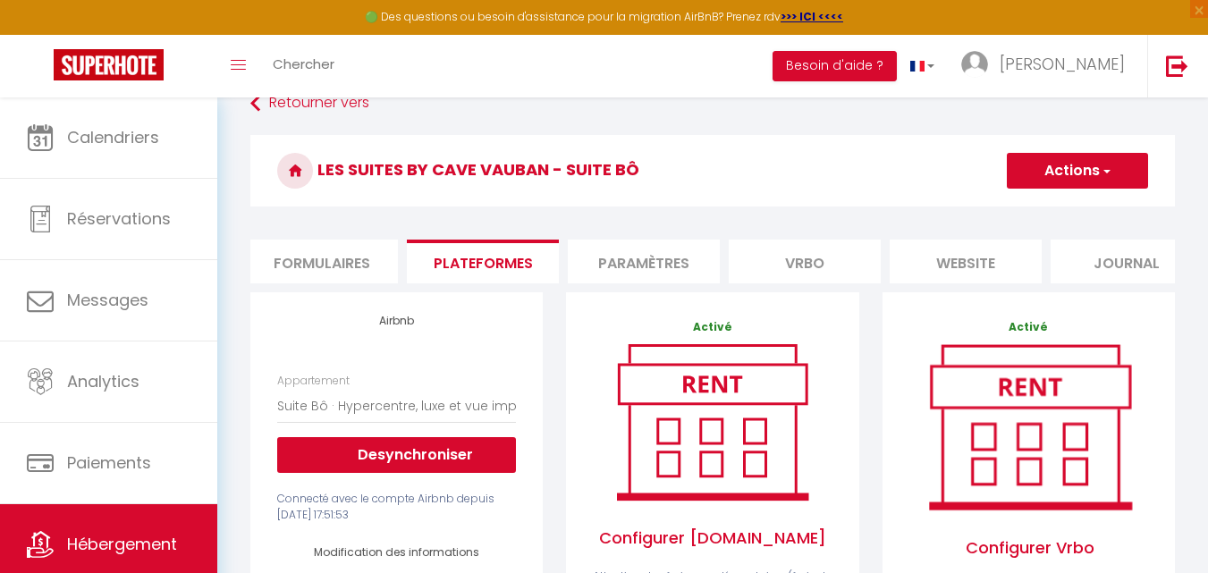
click at [964, 259] on li "website" at bounding box center [965, 262] width 152 height 44
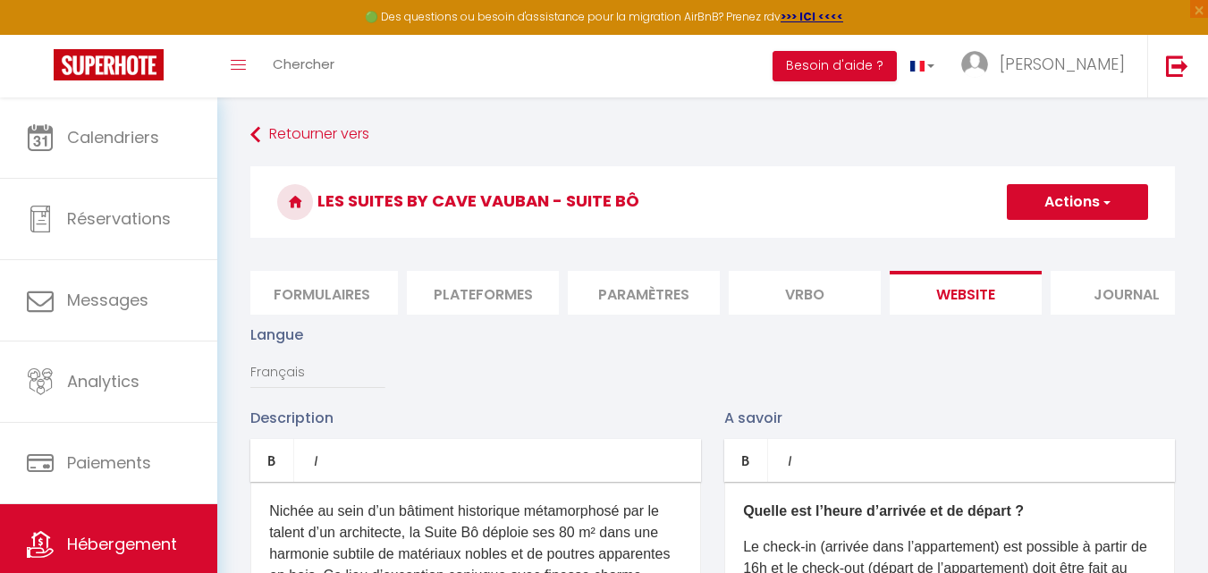
click at [812, 293] on li "Vrbo" at bounding box center [805, 293] width 152 height 44
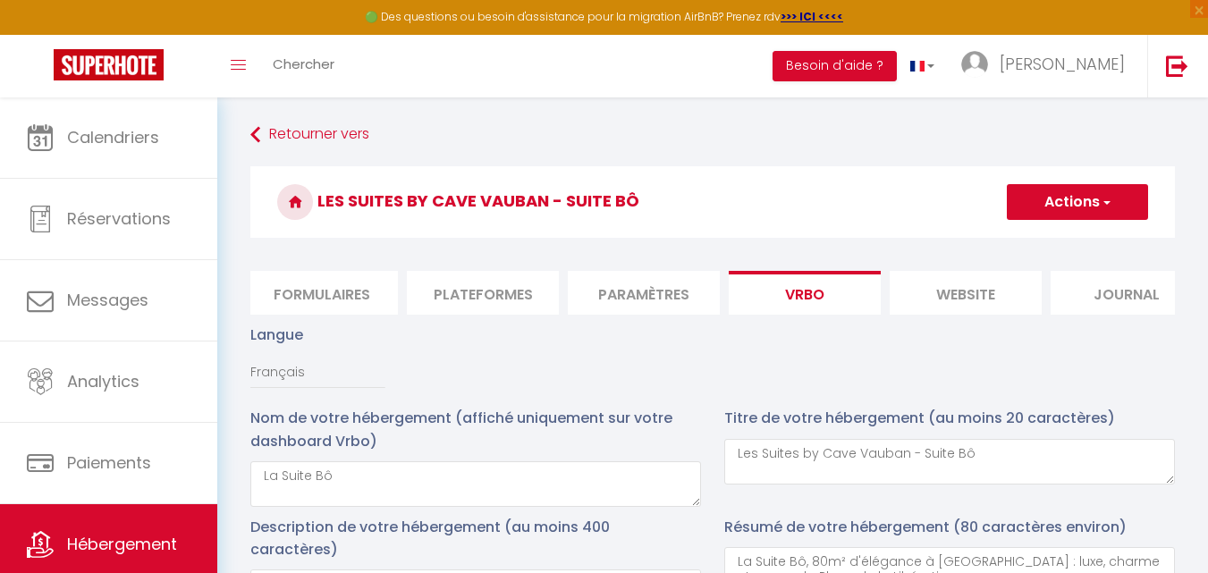
scroll to position [55, 0]
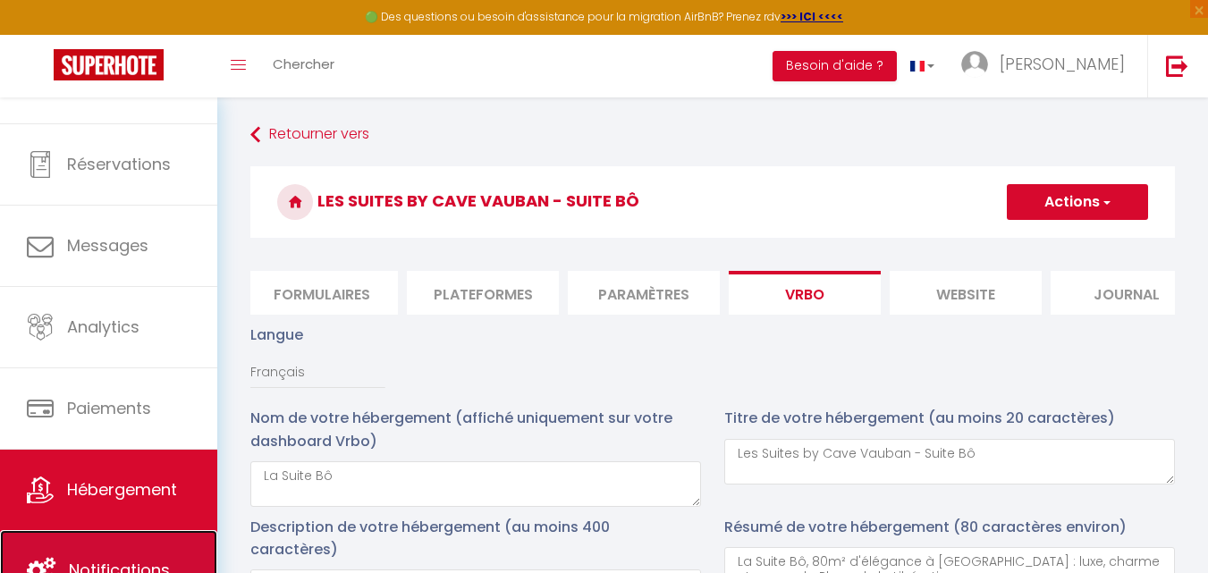
click at [159, 554] on link "Notifications" at bounding box center [108, 570] width 217 height 80
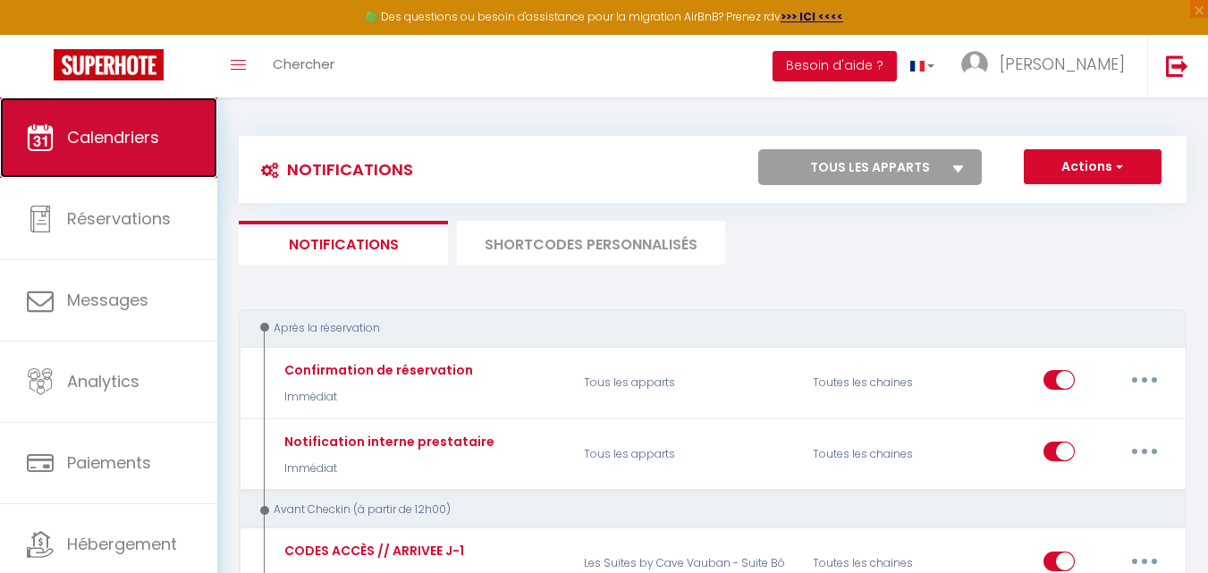
click at [165, 131] on link "Calendriers" at bounding box center [108, 137] width 217 height 80
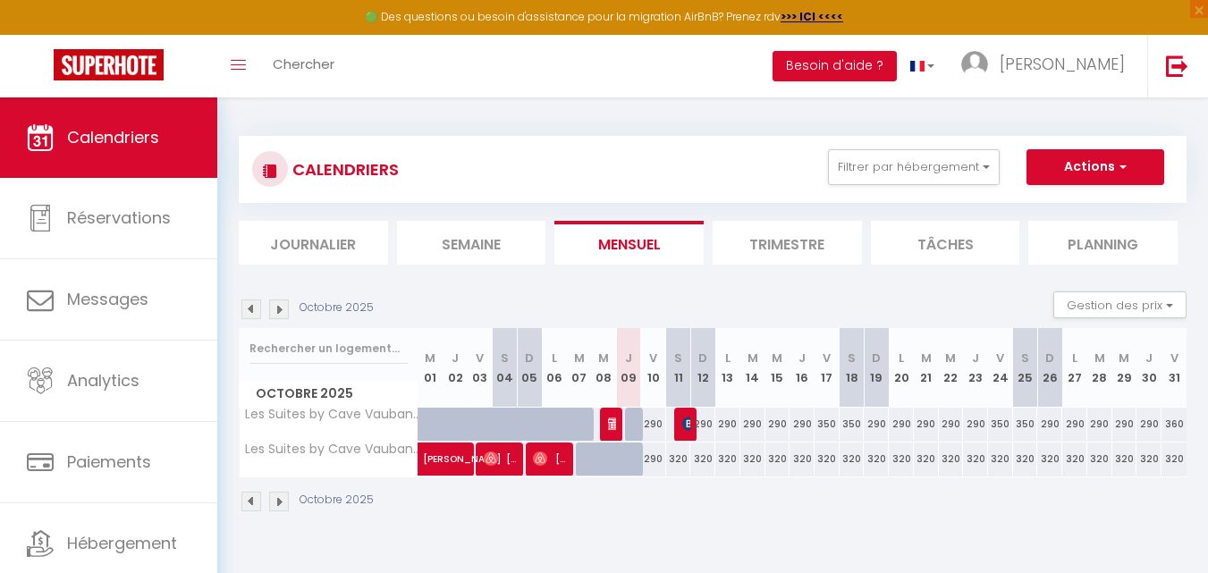
click at [788, 239] on li "Trimestre" at bounding box center [786, 243] width 149 height 44
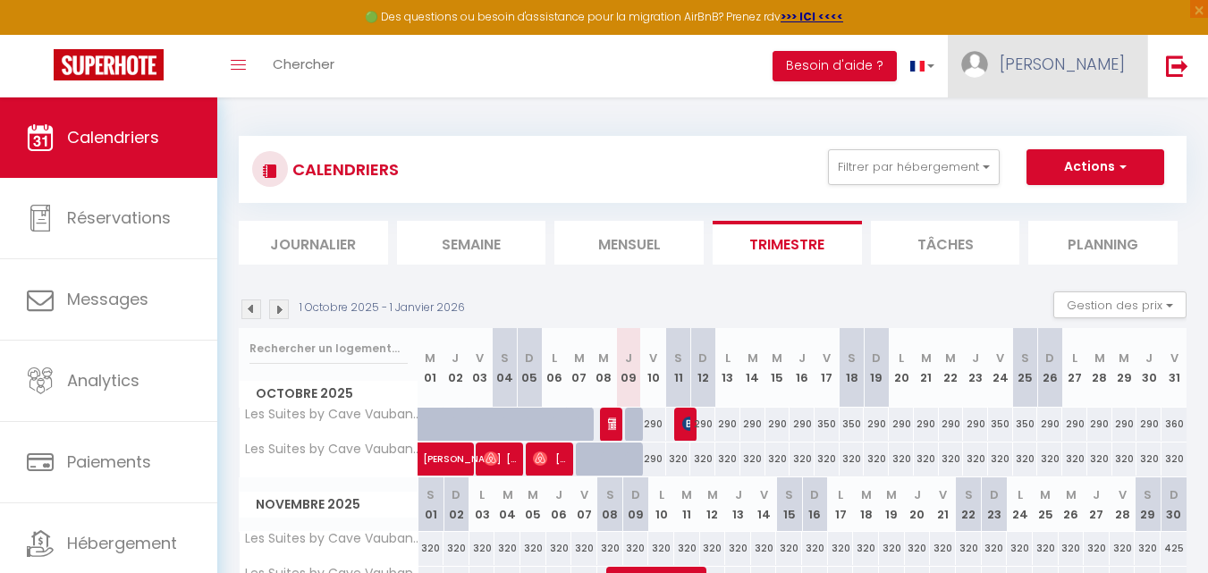
click at [1062, 64] on span "[PERSON_NAME]" at bounding box center [1061, 64] width 125 height 22
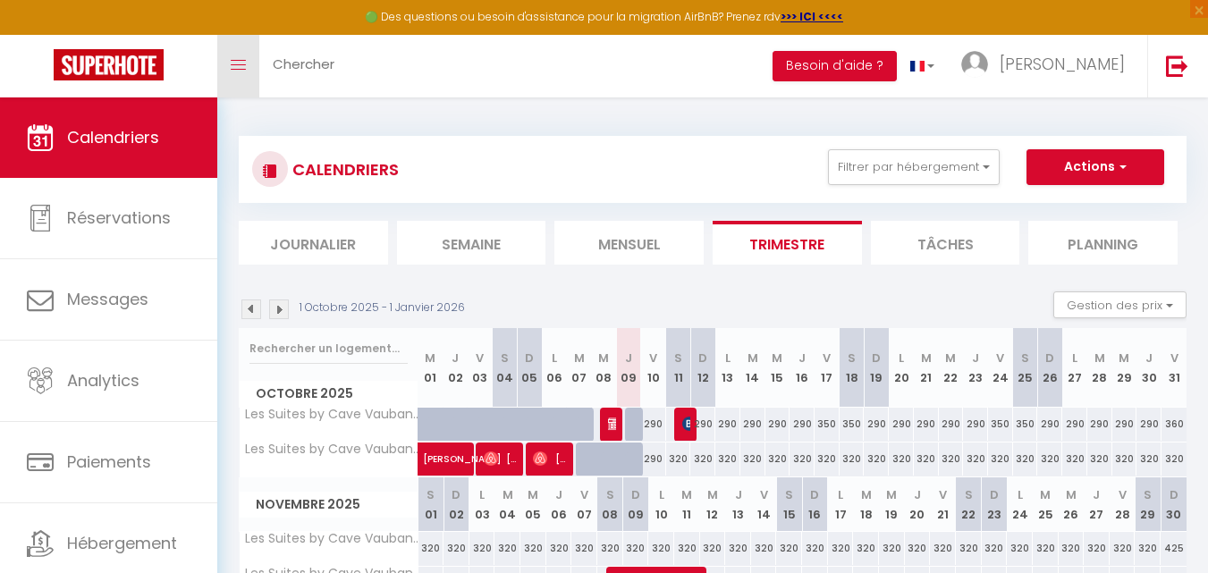
click at [240, 63] on icon "Toggle menubar" at bounding box center [238, 65] width 15 height 11
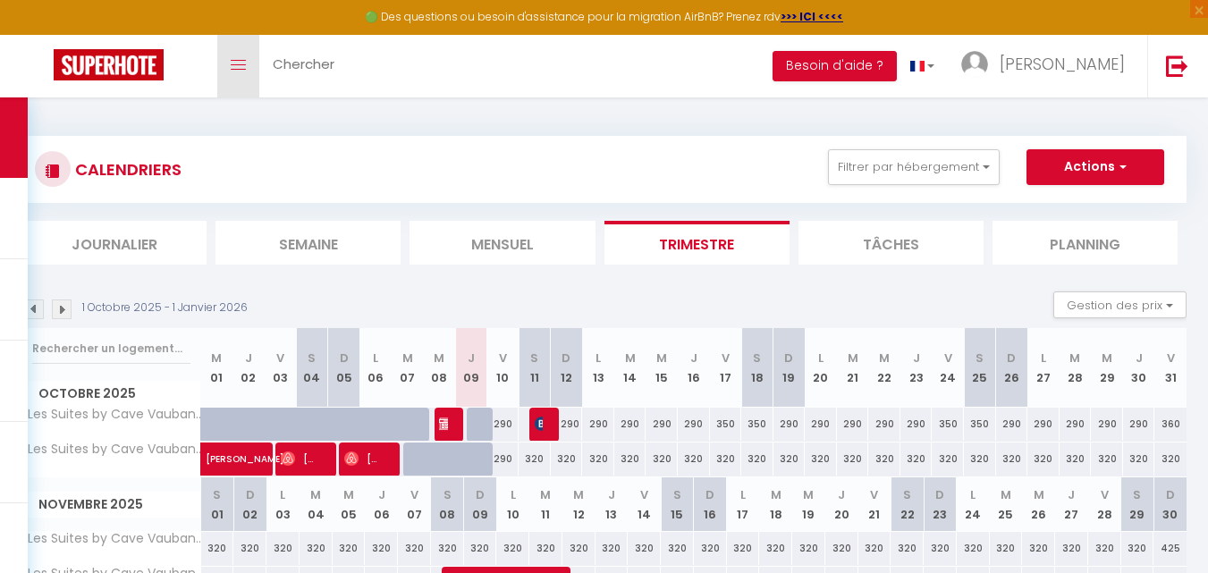
click at [240, 63] on icon "Toggle menubar" at bounding box center [238, 65] width 15 height 11
